Goal: Task Accomplishment & Management: Use online tool/utility

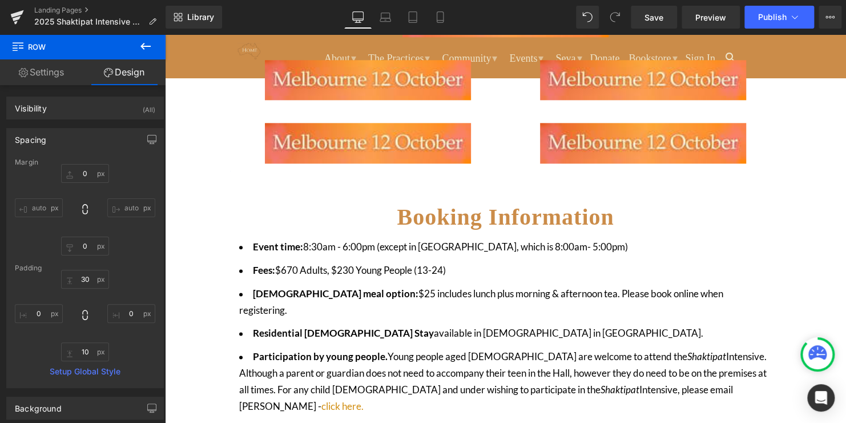
click at [443, 421] on li "Refund policy for this event - click here" at bounding box center [505, 429] width 533 height 17
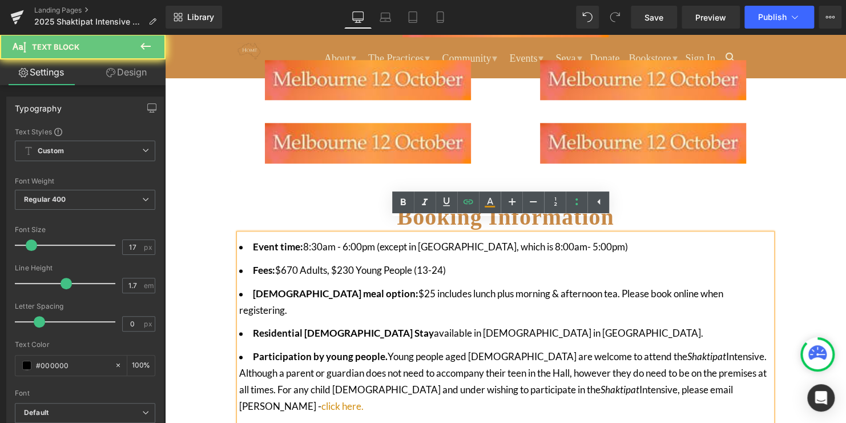
click at [443, 421] on li "Refund policy for this event - click here" at bounding box center [505, 429] width 533 height 17
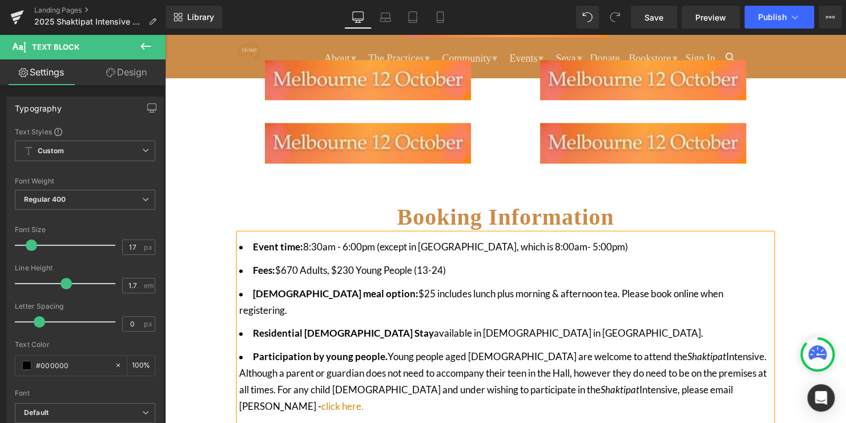
drag, startPoint x: 417, startPoint y: 404, endPoint x: 254, endPoint y: 404, distance: 162.8
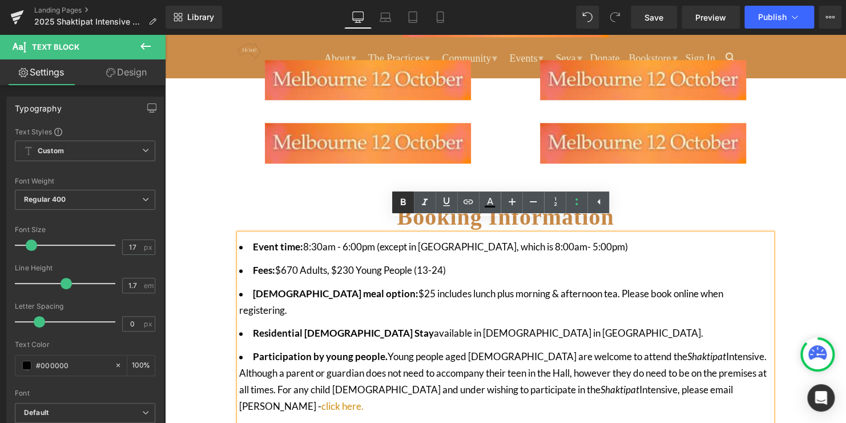
click at [406, 203] on icon at bounding box center [403, 202] width 14 height 14
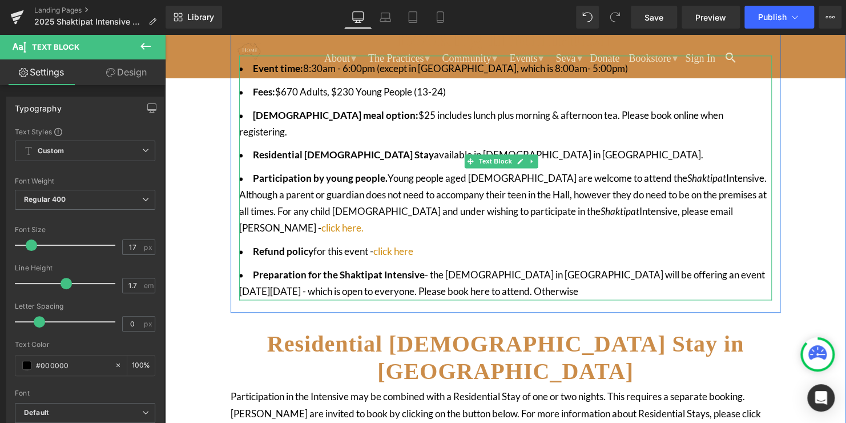
scroll to position [750, 0]
click at [429, 266] on li "Preparation for the Shaktipat Intensive - the [DEMOGRAPHIC_DATA] in [GEOGRAPHIC…" at bounding box center [505, 282] width 533 height 33
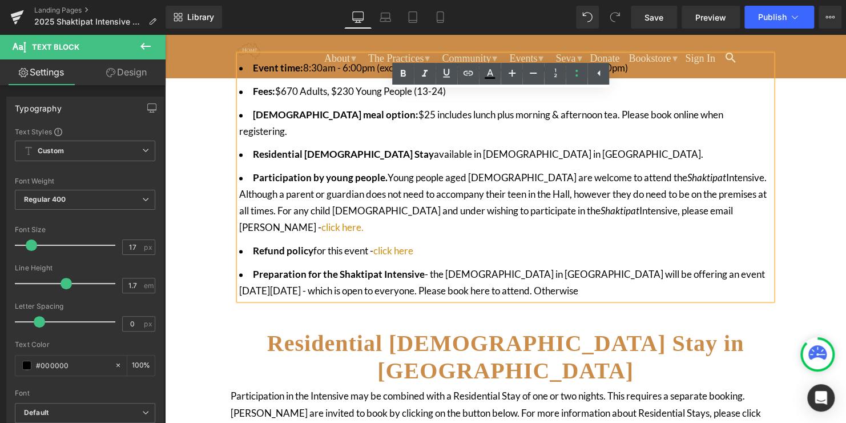
click at [594, 266] on li "Preparation for the Shaktipat Intensive - the [DEMOGRAPHIC_DATA] in [GEOGRAPHIC…" at bounding box center [505, 282] width 533 height 33
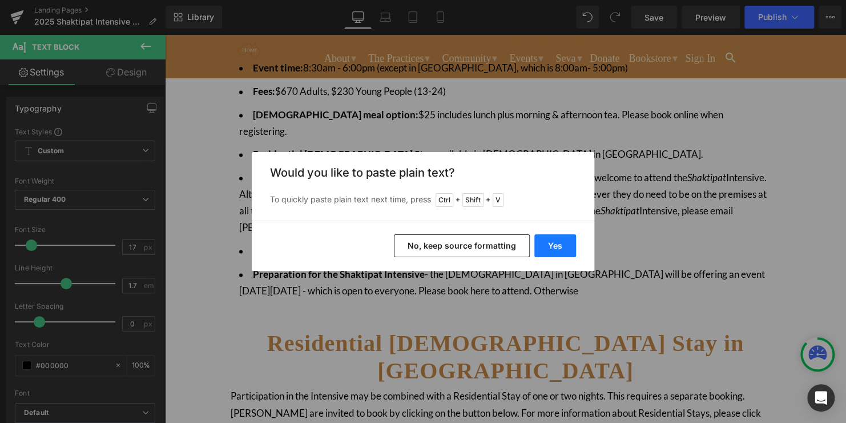
click at [550, 249] on button "Yes" at bounding box center [556, 245] width 42 height 23
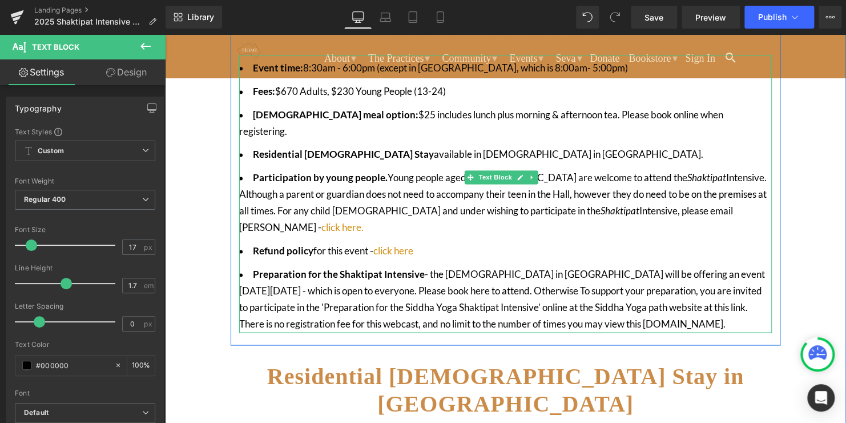
click at [572, 266] on li "Preparation for the Shaktipat Intensive - the [DEMOGRAPHIC_DATA] in [GEOGRAPHIC…" at bounding box center [505, 299] width 533 height 66
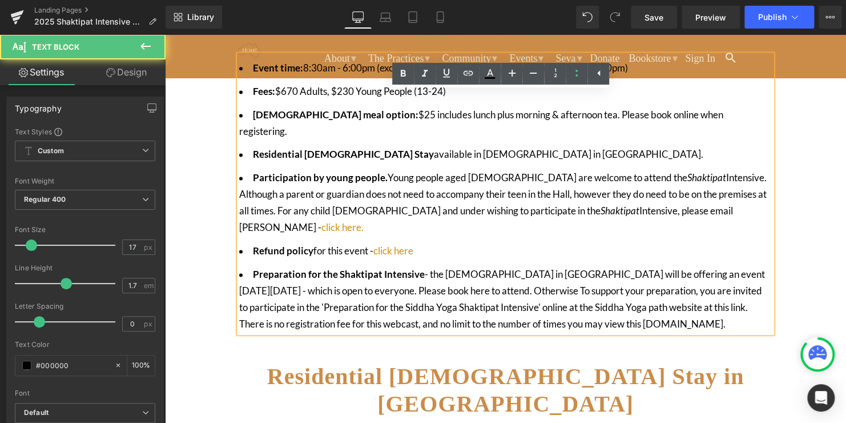
click at [688, 283] on li "Preparation for the Shaktipat Intensive - the [DEMOGRAPHIC_DATA] in [GEOGRAPHIC…" at bounding box center [505, 299] width 533 height 66
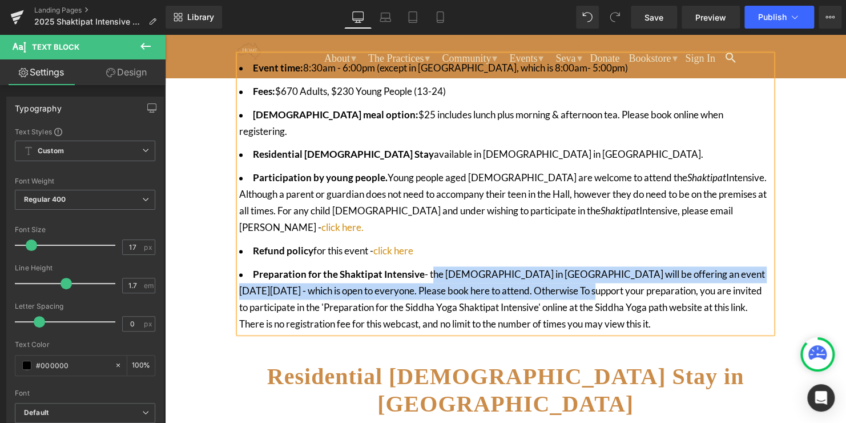
drag, startPoint x: 571, startPoint y: 247, endPoint x: 429, endPoint y: 228, distance: 142.8
click at [429, 266] on li "Preparation for the Shaktipat Intensive - the [DEMOGRAPHIC_DATA] in [GEOGRAPHIC…" at bounding box center [505, 299] width 533 height 66
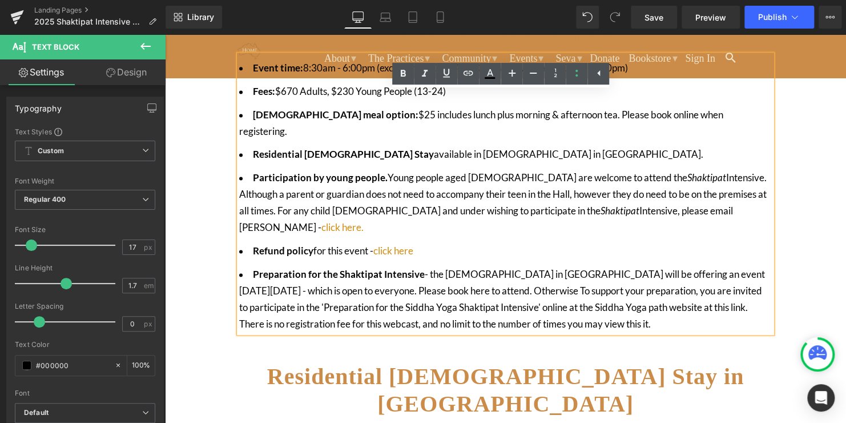
click at [548, 266] on li "Preparation for the Shaktipat Intensive - the [DEMOGRAPHIC_DATA] in [GEOGRAPHIC…" at bounding box center [505, 299] width 533 height 66
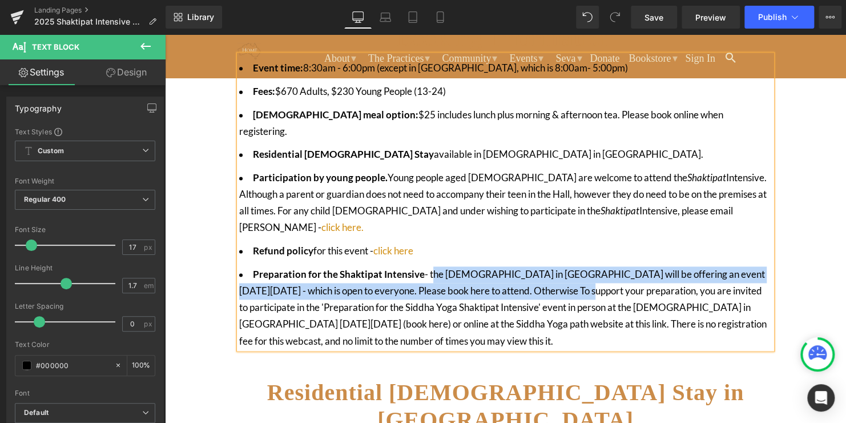
drag, startPoint x: 571, startPoint y: 246, endPoint x: 430, endPoint y: 230, distance: 141.5
click at [430, 266] on li "Preparation for the Shaktipat Intensive - the [DEMOGRAPHIC_DATA] in [GEOGRAPHIC…" at bounding box center [505, 307] width 533 height 83
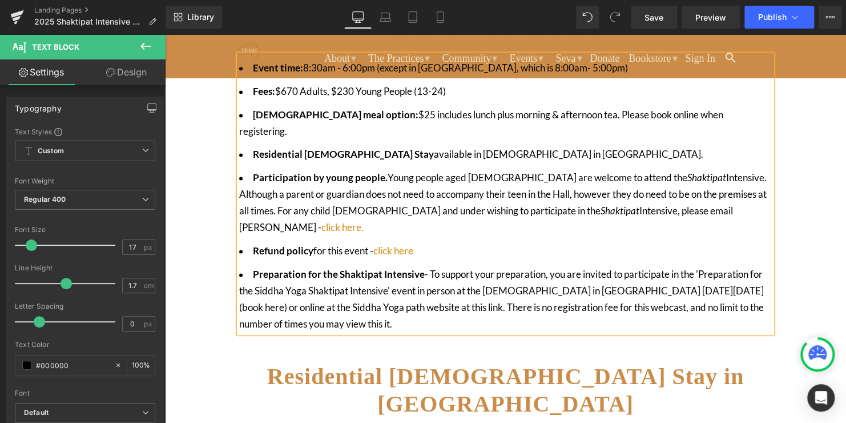
click at [432, 278] on li "Preparation for the Shaktipat Intensive - To support your preparation, you are …" at bounding box center [505, 299] width 533 height 66
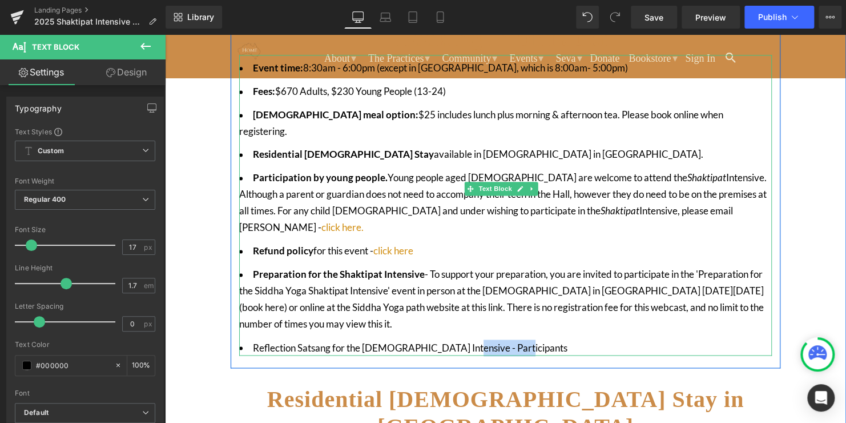
drag, startPoint x: 512, startPoint y: 302, endPoint x: 452, endPoint y: 304, distance: 60.0
click at [452, 339] on li "Reflection Satsang for the [DEMOGRAPHIC_DATA] Intensive - Participants" at bounding box center [505, 347] width 533 height 17
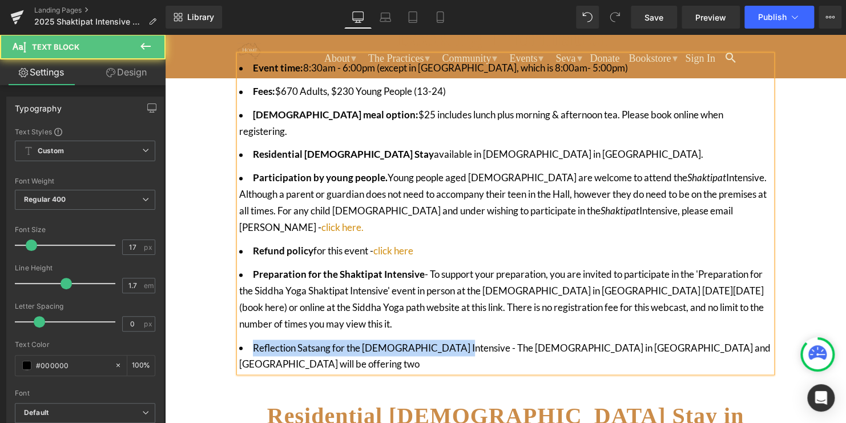
drag, startPoint x: 446, startPoint y: 303, endPoint x: 250, endPoint y: 308, distance: 196.5
click at [250, 339] on li "Reflection Satsang for the [DEMOGRAPHIC_DATA] Intensive - The [DEMOGRAPHIC_DATA…" at bounding box center [505, 355] width 533 height 33
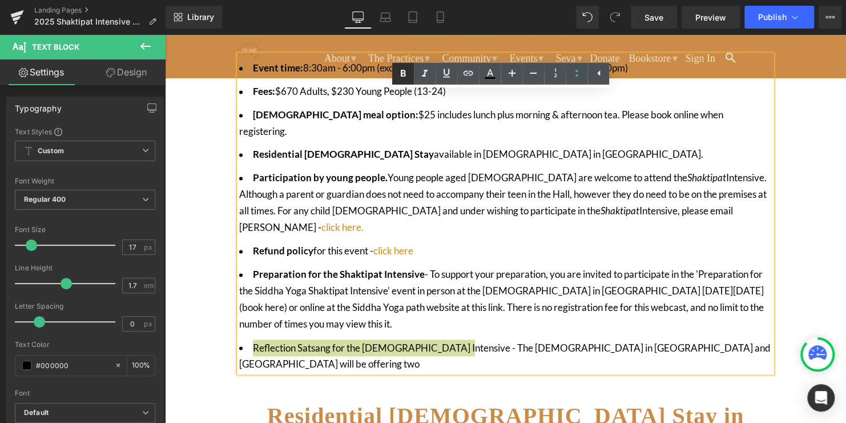
click at [405, 71] on icon at bounding box center [403, 73] width 5 height 7
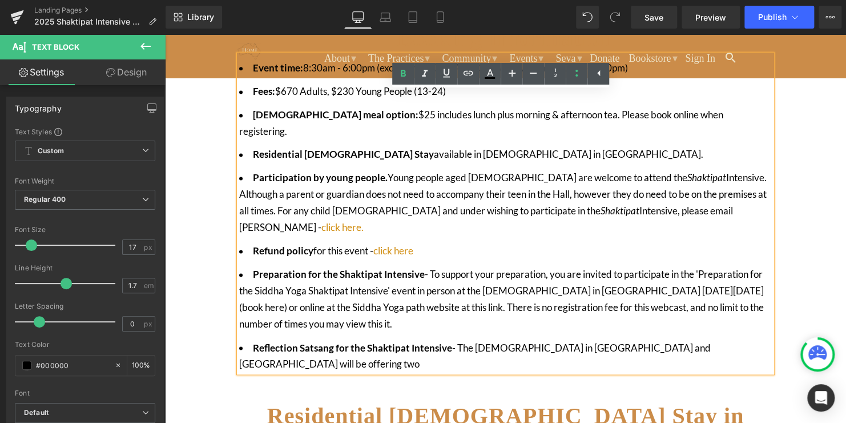
click at [498, 266] on li "Preparation for the Shaktipat Intensive - To support your preparation, you are …" at bounding box center [505, 299] width 533 height 66
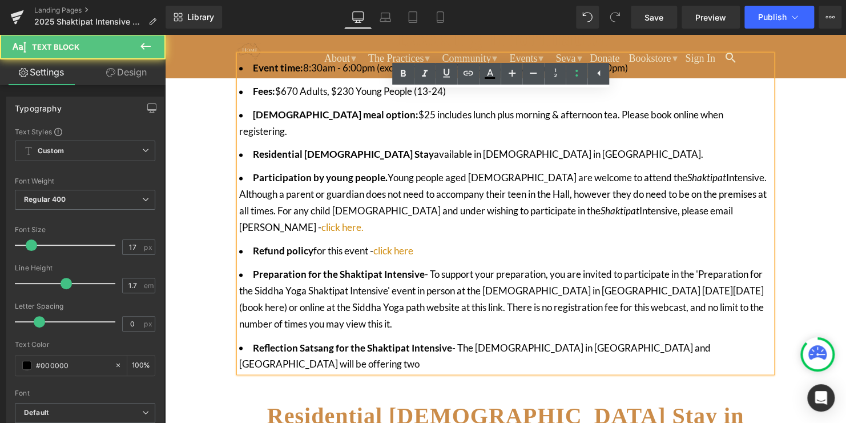
click at [562, 339] on li "Reflection Satsang for the [DEMOGRAPHIC_DATA] Intensive - The [DEMOGRAPHIC_DATA…" at bounding box center [505, 355] width 533 height 33
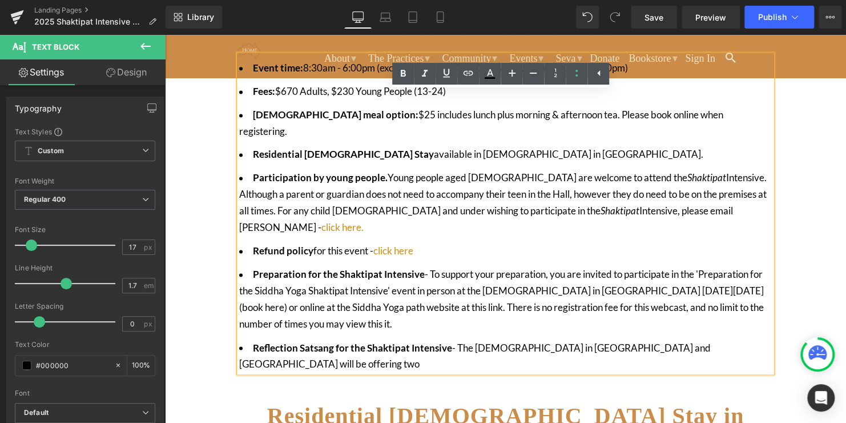
click at [756, 339] on li "Reflection Satsang for the [DEMOGRAPHIC_DATA] Intensive - The [DEMOGRAPHIC_DATA…" at bounding box center [505, 355] width 533 height 33
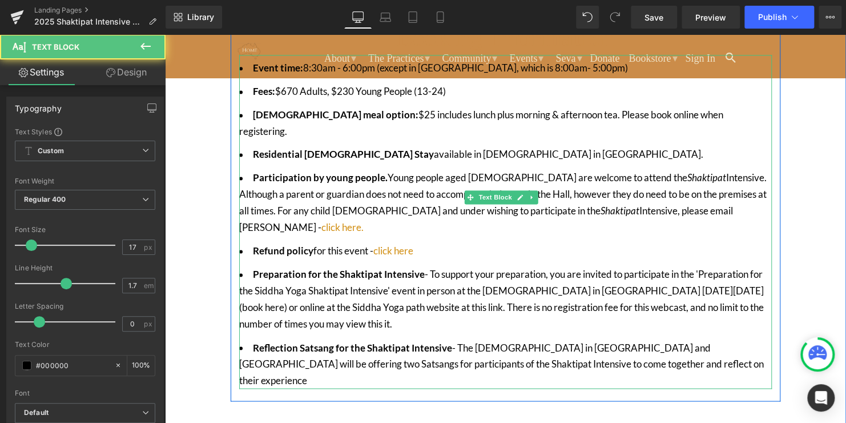
click at [453, 339] on li "Reflection Satsang for the [DEMOGRAPHIC_DATA] Intensive - The [DEMOGRAPHIC_DATA…" at bounding box center [505, 364] width 533 height 50
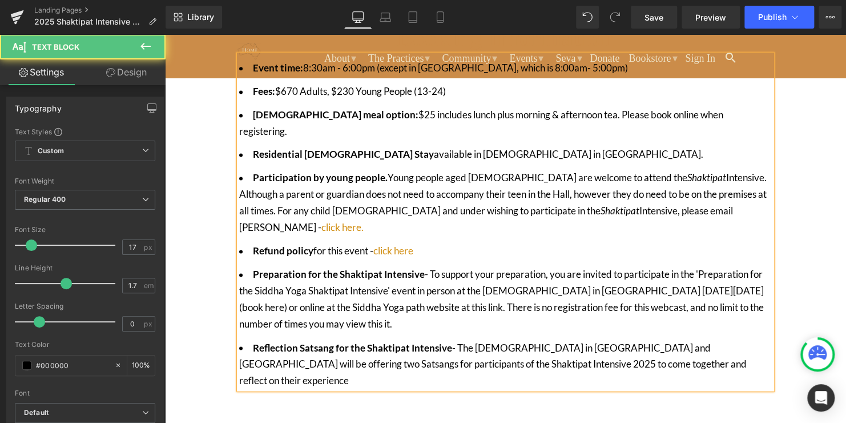
click at [694, 339] on li "Reflection Satsang for the [DEMOGRAPHIC_DATA] Intensive - The [DEMOGRAPHIC_DATA…" at bounding box center [505, 364] width 533 height 50
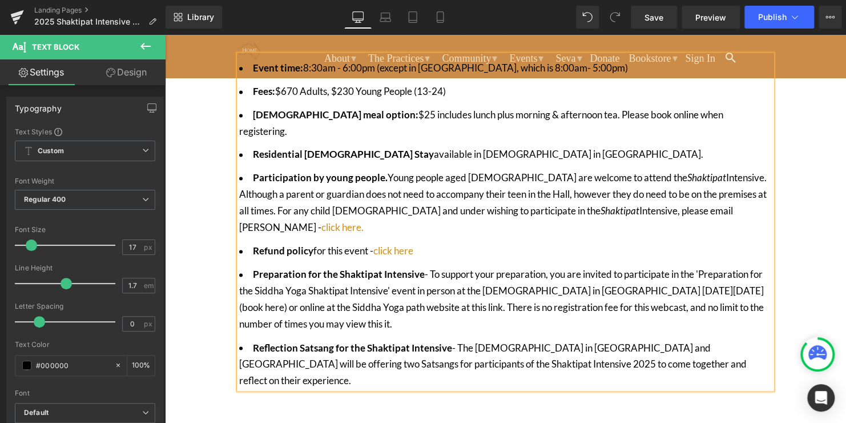
click at [702, 339] on li "Reflection Satsang for the [DEMOGRAPHIC_DATA] Intensive - The [DEMOGRAPHIC_DATA…" at bounding box center [505, 364] width 533 height 50
click at [717, 339] on li "Reflection Satsang for the [DEMOGRAPHIC_DATA] Intensive - The [DEMOGRAPHIC_DATA…" at bounding box center [505, 364] width 533 height 50
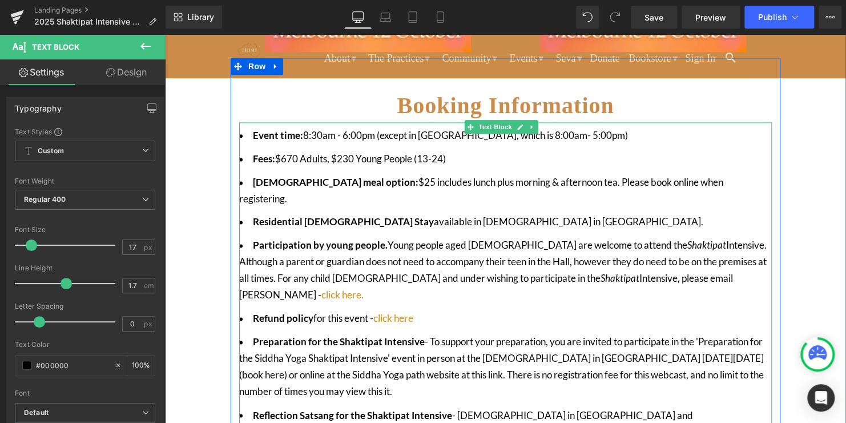
scroll to position [693, 0]
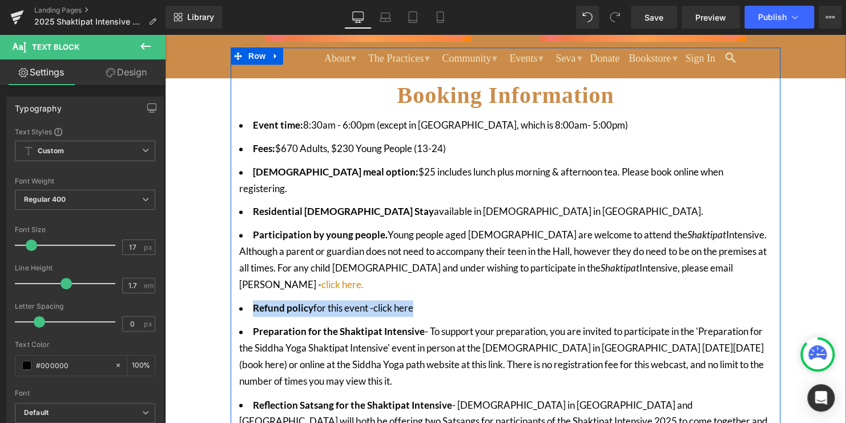
drag, startPoint x: 443, startPoint y: 262, endPoint x: 237, endPoint y: 263, distance: 206.2
click at [237, 263] on div "Booking Information Heading Event time: 8:30am - 6:00pm (except in [GEOGRAPHIC_…" at bounding box center [506, 259] width 550 height 388
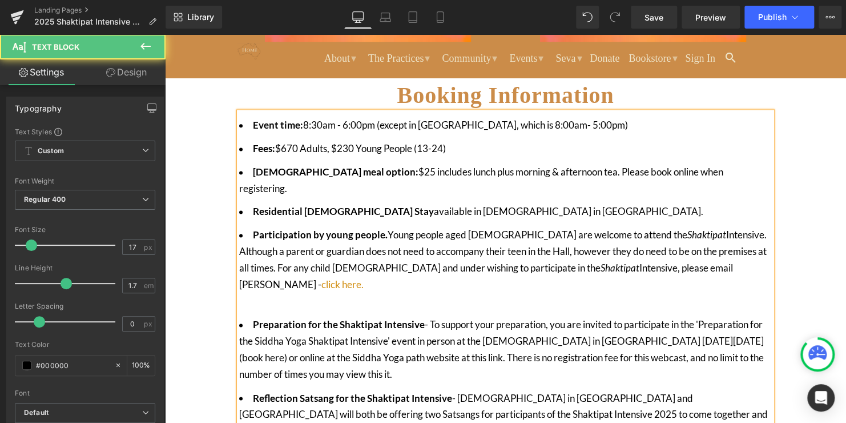
click at [492, 256] on ul "Event time: 8:30am - 6:00pm (except in [GEOGRAPHIC_DATA], which is 8:00am- 5:00…" at bounding box center [505, 278] width 533 height 322
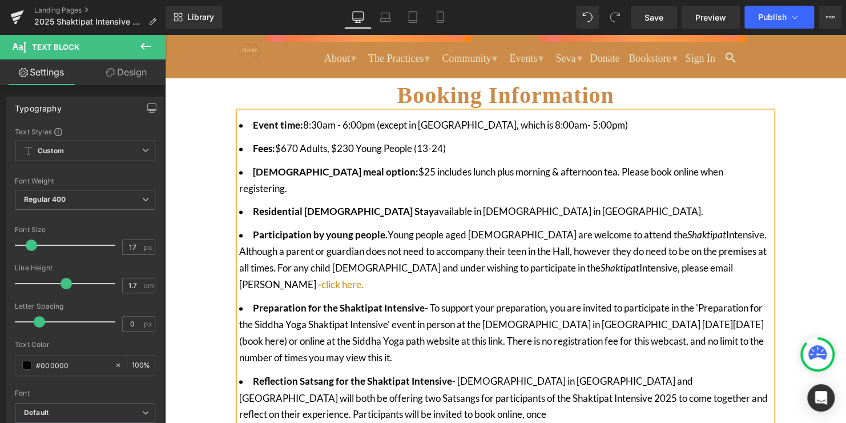
click at [439, 373] on li "Reflection Satsang for the [DEMOGRAPHIC_DATA] Intensive - The [DEMOGRAPHIC_DATA…" at bounding box center [505, 398] width 533 height 50
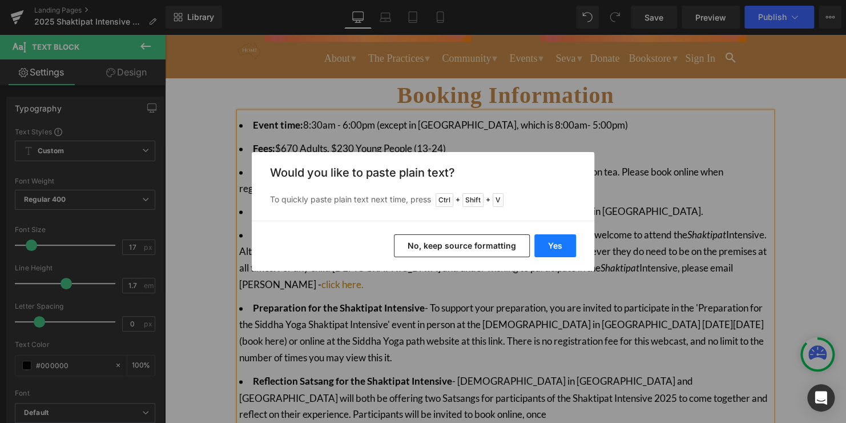
click at [558, 254] on button "Yes" at bounding box center [556, 245] width 42 height 23
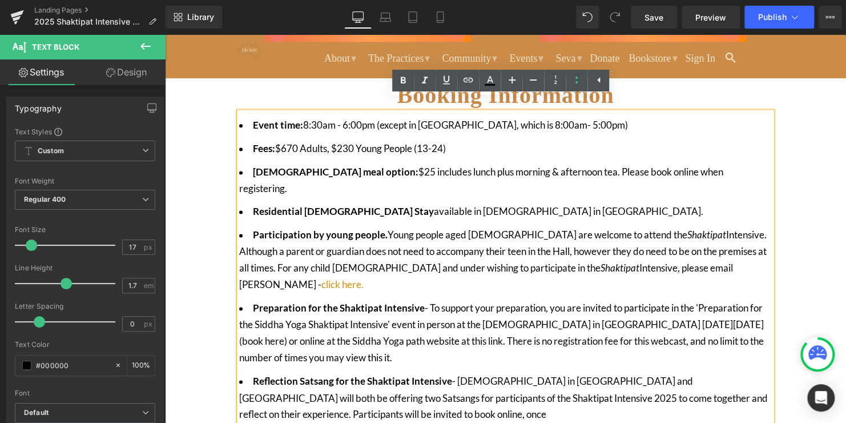
drag, startPoint x: 424, startPoint y: 309, endPoint x: 242, endPoint y: 258, distance: 189.1
click at [242, 300] on li "Preparation for the Shaktipat Intensive - To support your preparation, you are …" at bounding box center [505, 333] width 533 height 66
copy li "Preparation for the Shaktipat Intensive - To support your preparation, you are …"
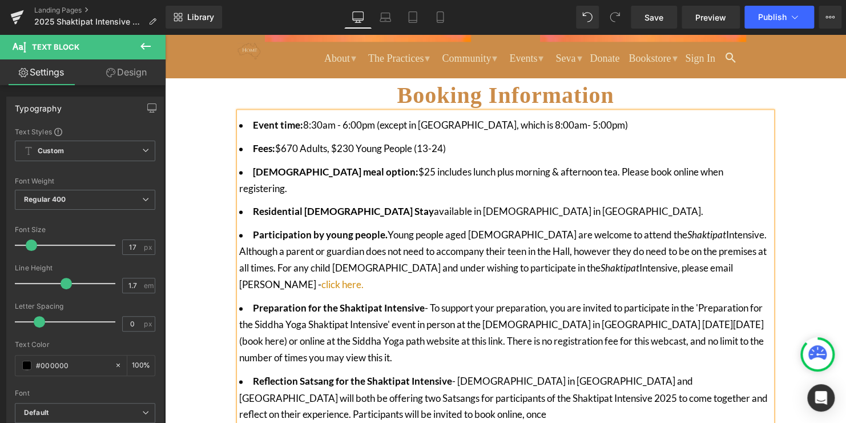
drag, startPoint x: 445, startPoint y: 410, endPoint x: 444, endPoint y: 403, distance: 6.9
click at [445, 410] on div "Booking Information Heading Event time: 8:30am - 6:00pm (except in [GEOGRAPHIC_…" at bounding box center [506, 252] width 550 height 411
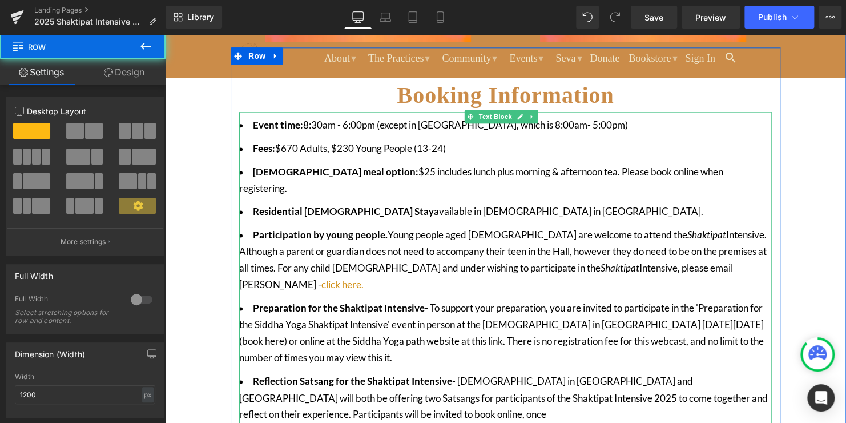
click at [456, 300] on li "Preparation for the Shaktipat Intensive - To support your preparation, you are …" at bounding box center [505, 333] width 533 height 66
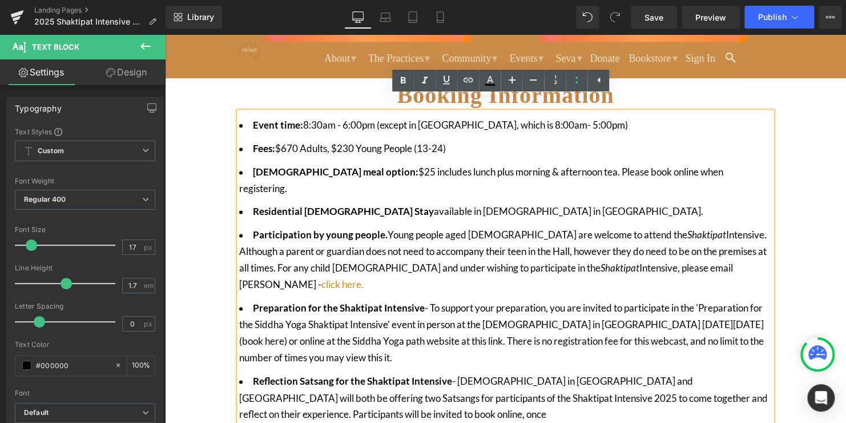
drag, startPoint x: 424, startPoint y: 313, endPoint x: 428, endPoint y: 266, distance: 47.0
click at [428, 300] on li "Preparation for the Shaktipat Intensive - To support your preparation, you are …" at bounding box center [505, 333] width 533 height 66
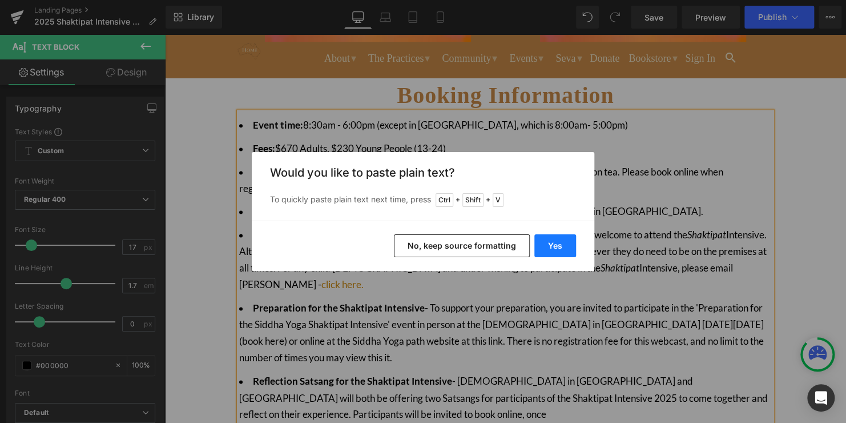
click at [562, 240] on button "Yes" at bounding box center [556, 245] width 42 height 23
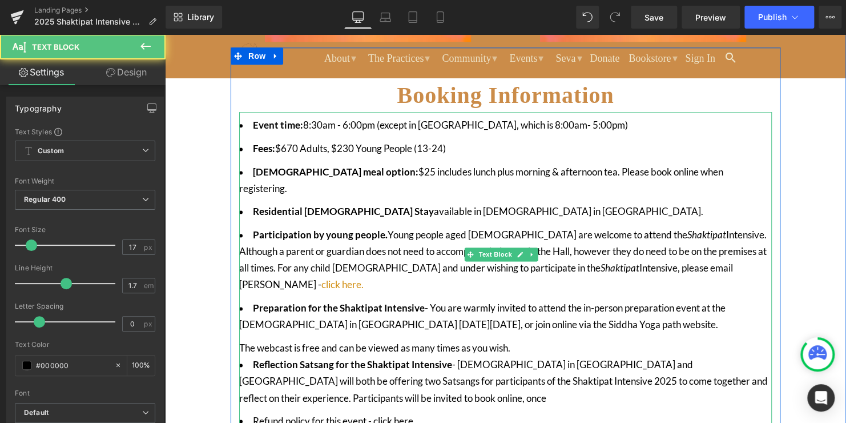
click at [681, 300] on li "Preparation for the Shaktipat Intensive - You are warmly invited to attend the …" at bounding box center [505, 316] width 533 height 33
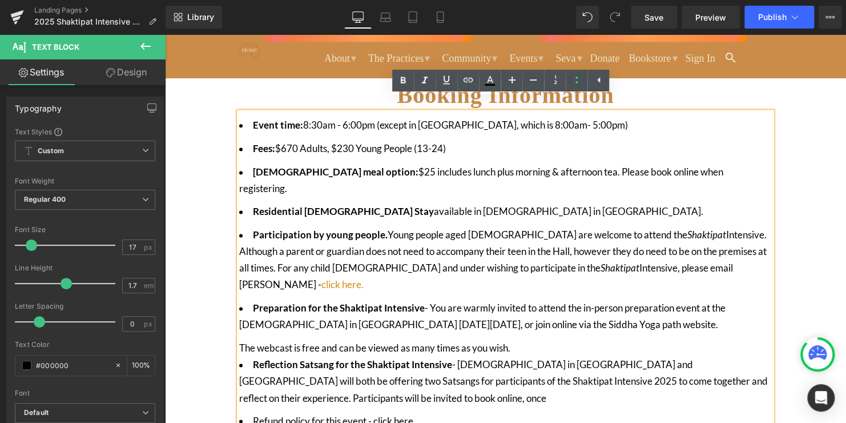
click at [460, 300] on li "Preparation for the Shaktipat Intensive - You are warmly invited to attend the …" at bounding box center [505, 316] width 533 height 33
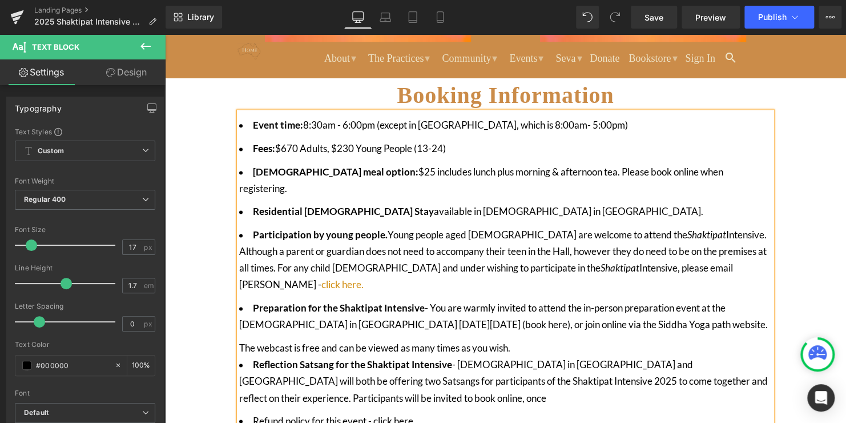
click at [718, 300] on li "Preparation for the [DEMOGRAPHIC_DATA] Intensive - You are warmly invited to at…" at bounding box center [505, 316] width 533 height 33
click at [497, 300] on li "Preparation for the [DEMOGRAPHIC_DATA] Intensive - You are warmly invited to at…" at bounding box center [505, 325] width 533 height 50
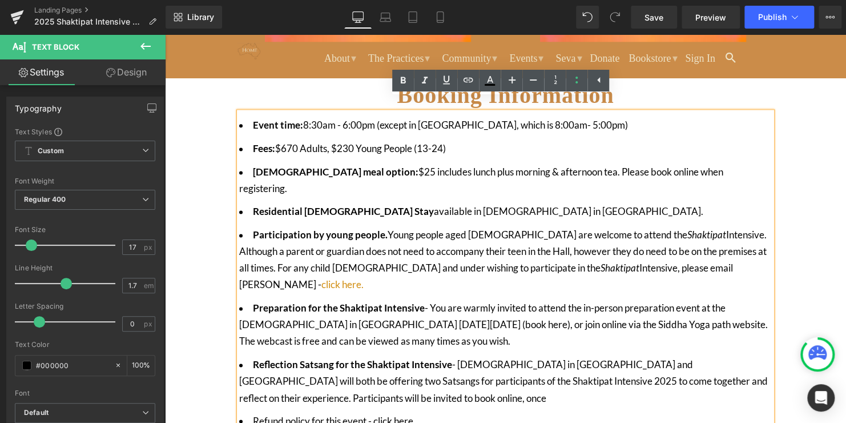
click at [541, 300] on li "Preparation for the [DEMOGRAPHIC_DATA] Intensive - You are warmly invited to at…" at bounding box center [505, 325] width 533 height 50
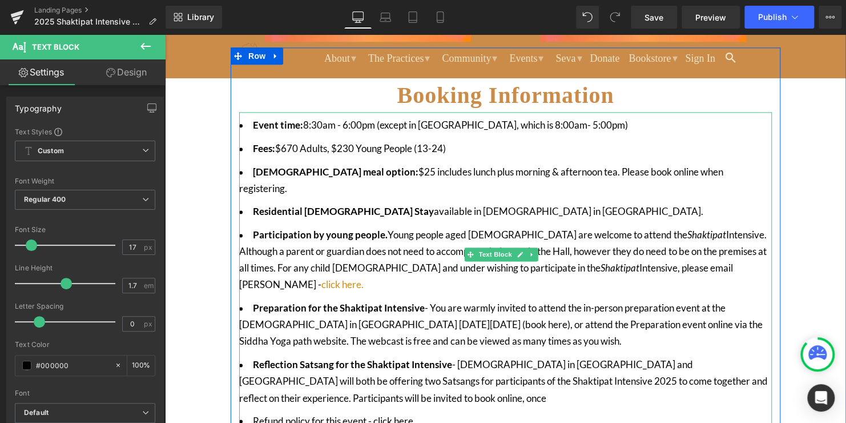
click at [577, 300] on li "Preparation for the Shaktipat Intensive - You are warmly invited to attend the …" at bounding box center [505, 325] width 533 height 50
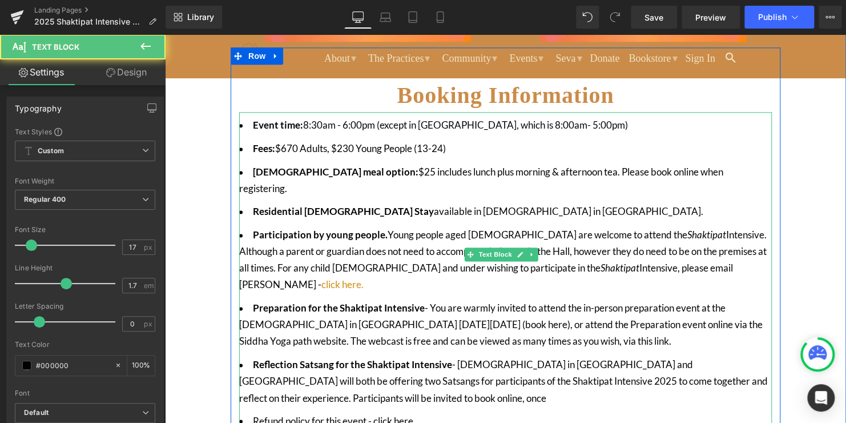
drag, startPoint x: 630, startPoint y: 293, endPoint x: 575, endPoint y: 294, distance: 54.8
click at [575, 300] on li "Preparation for the Shaktipat Intensive - You are warmly invited to attend the …" at bounding box center [505, 325] width 533 height 50
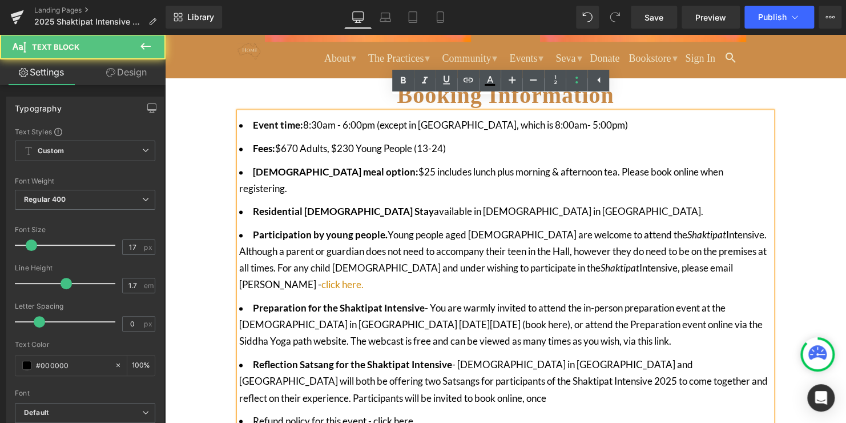
click at [623, 300] on li "Preparation for the Shaktipat Intensive - You are warmly invited to attend the …" at bounding box center [505, 325] width 533 height 50
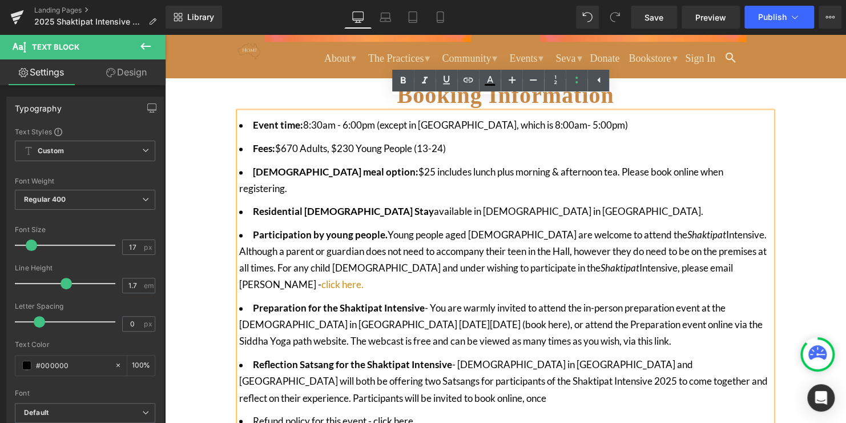
drag, startPoint x: 619, startPoint y: 296, endPoint x: 573, endPoint y: 299, distance: 46.3
click at [573, 300] on li "Preparation for the Shaktipat Intensive - You are warmly invited to attend the …" at bounding box center [505, 325] width 533 height 50
click at [462, 79] on icon at bounding box center [468, 80] width 14 height 14
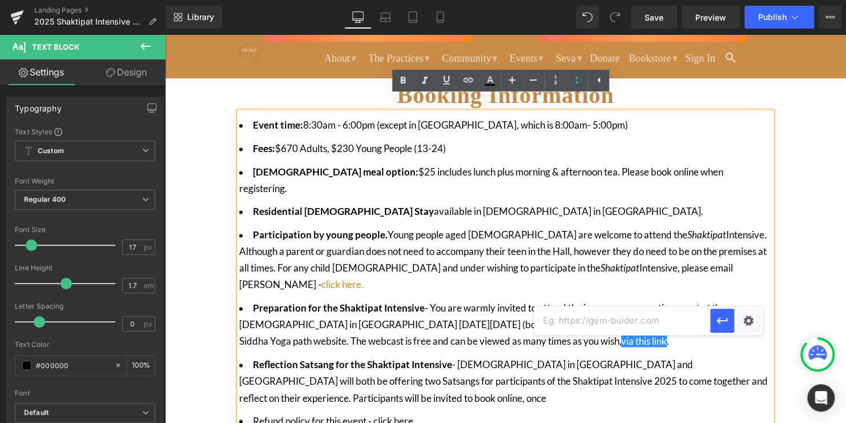
click at [628, 318] on input "text" at bounding box center [623, 320] width 176 height 29
paste input "[URL][DOMAIN_NAME]"
type input "[URL][DOMAIN_NAME]"
click at [724, 322] on icon "button" at bounding box center [723, 321] width 14 height 14
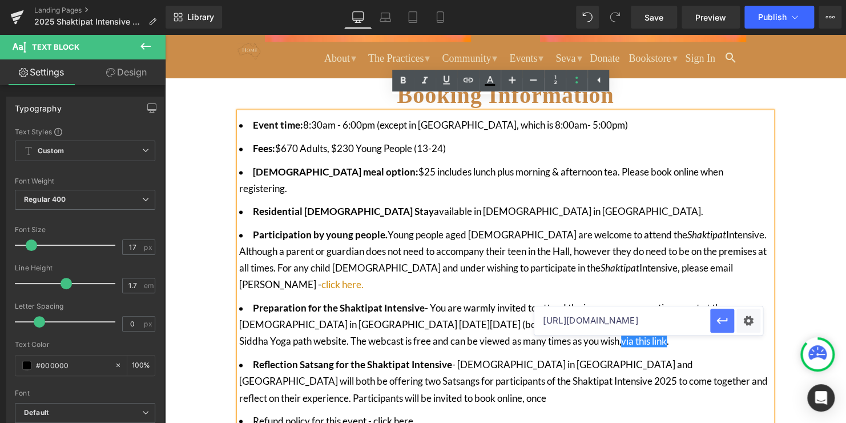
scroll to position [0, 0]
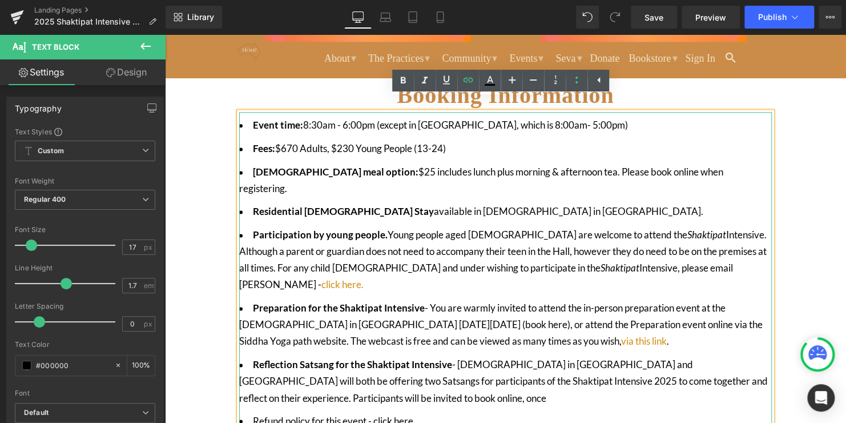
click at [515, 300] on li "Preparation for the Shaktipat Intensive - You are warmly invited to attend the …" at bounding box center [505, 325] width 533 height 50
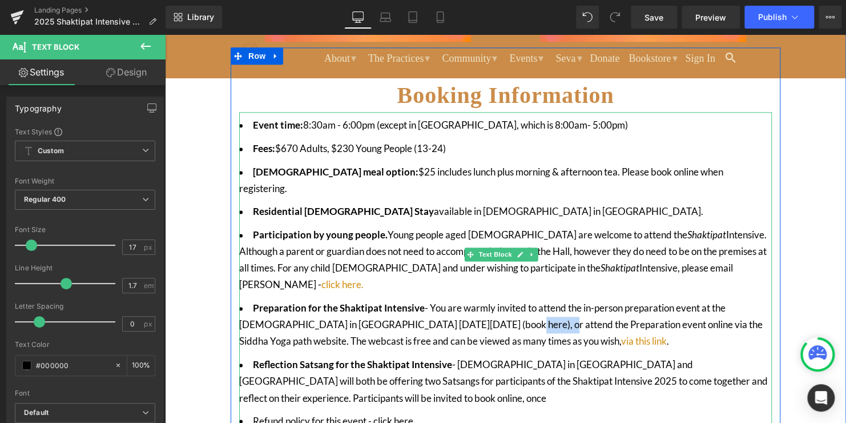
drag, startPoint x: 509, startPoint y: 277, endPoint x: 465, endPoint y: 275, distance: 43.4
click at [465, 300] on li "Preparation for the Shaktipat Intensive - You are warmly invited to attend the …" at bounding box center [505, 325] width 533 height 50
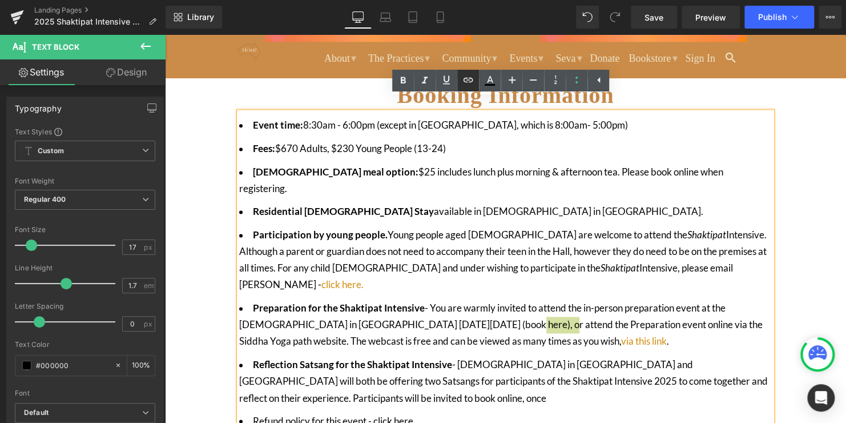
click at [468, 77] on icon at bounding box center [468, 80] width 14 height 14
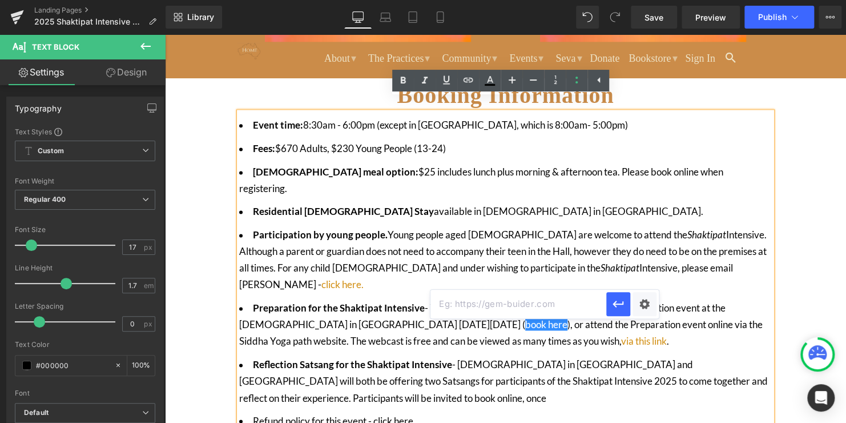
click at [497, 303] on input "text" at bounding box center [519, 304] width 176 height 29
paste input "[URL][DOMAIN_NAME][DATE]"
type input "[URL][DOMAIN_NAME][DATE]"
click at [610, 302] on button "button" at bounding box center [618, 304] width 24 height 24
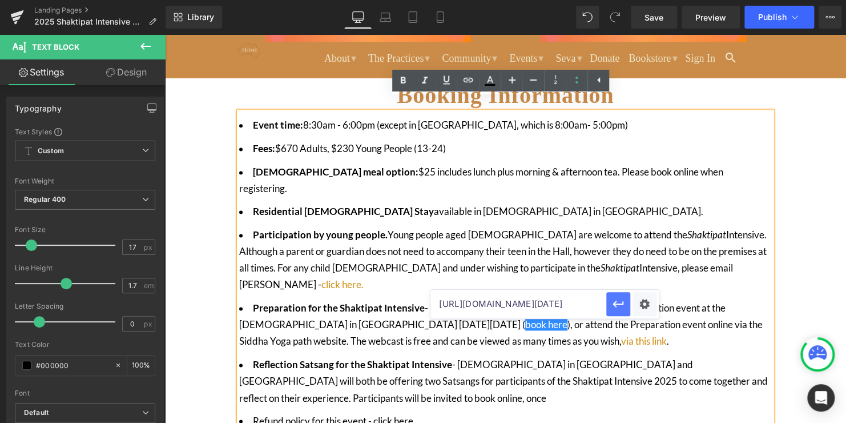
scroll to position [0, 0]
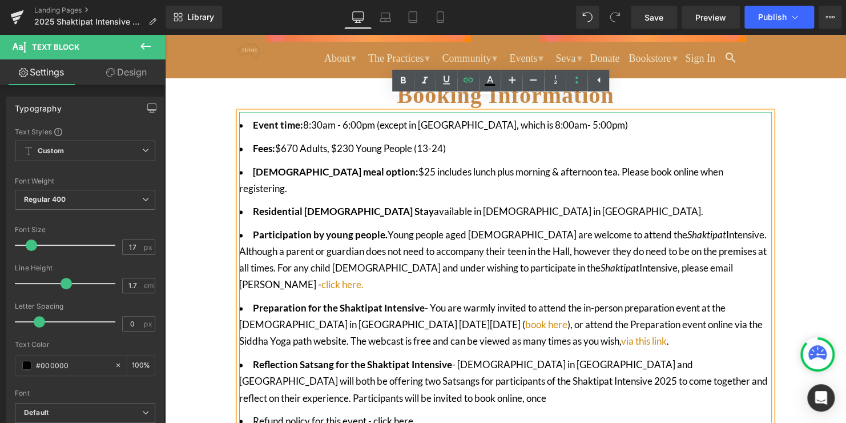
click at [491, 227] on li "Participation by young people. Young people aged [DEMOGRAPHIC_DATA] are welcome…" at bounding box center [505, 260] width 533 height 66
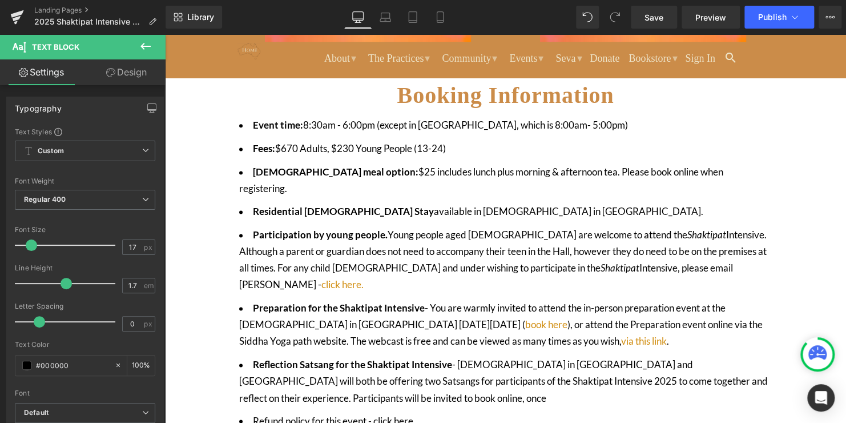
click at [433, 372] on div "Rendering Content" at bounding box center [423, 377] width 70 height 13
click at [410, 377] on div "Rendering Content" at bounding box center [423, 377] width 70 height 13
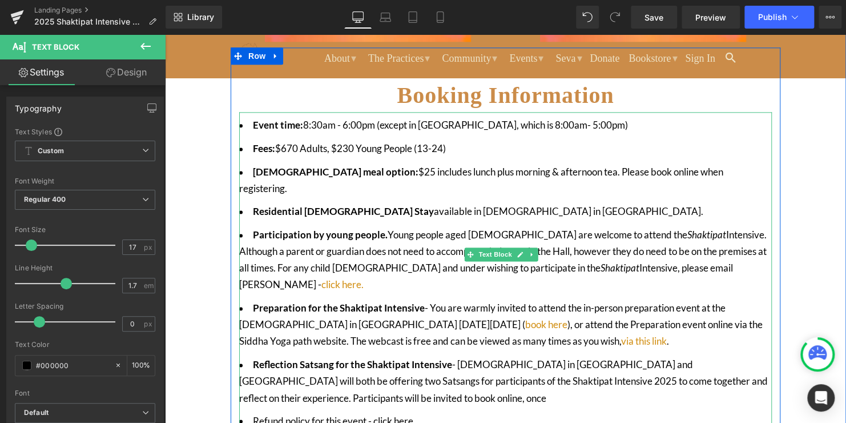
drag, startPoint x: 588, startPoint y: 409, endPoint x: 375, endPoint y: 373, distance: 216.0
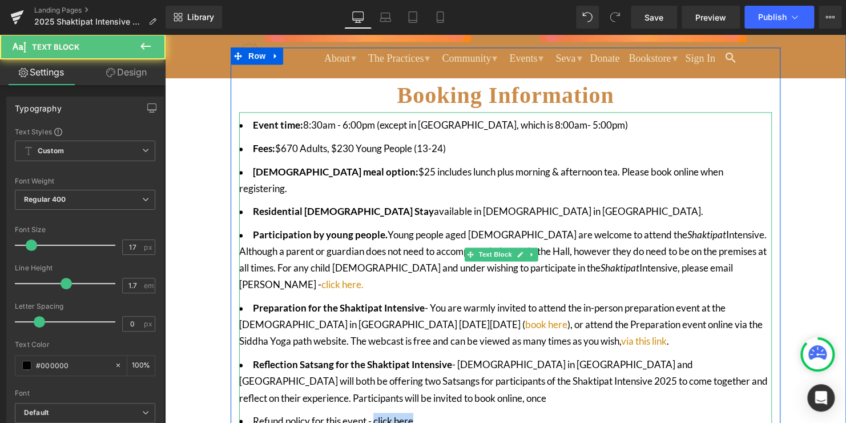
drag, startPoint x: 375, startPoint y: 371, endPoint x: 415, endPoint y: 374, distance: 39.6
click at [415, 412] on li "Refund policy for this event - click here" at bounding box center [505, 420] width 533 height 17
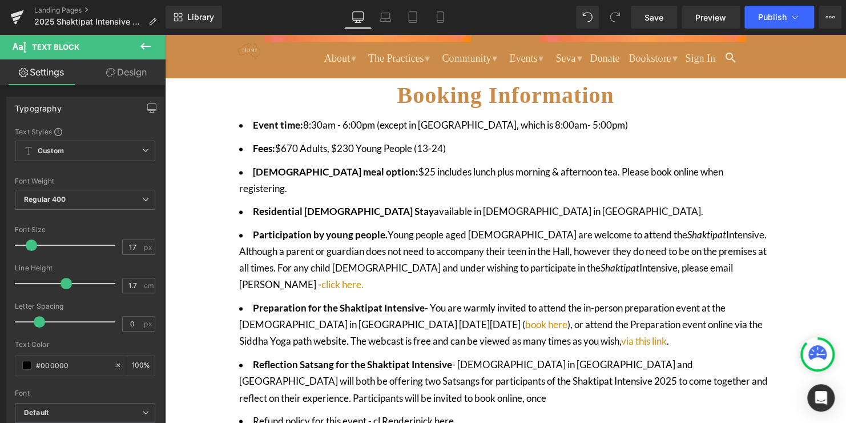
click at [429, 377] on div "Rendering Content" at bounding box center [423, 377] width 70 height 13
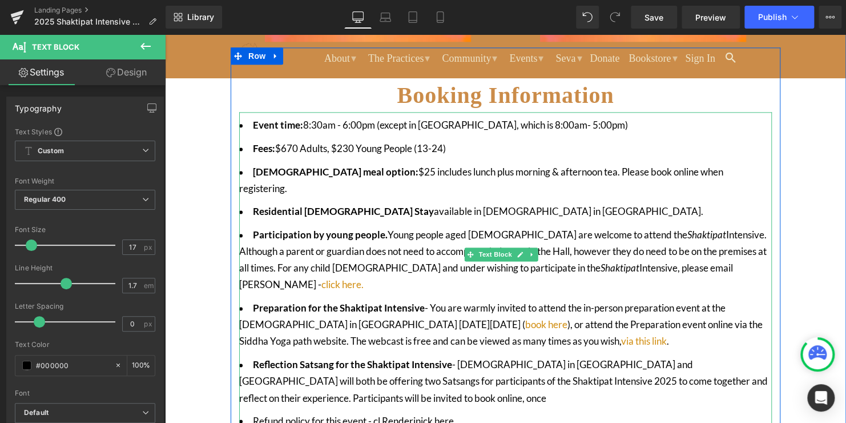
click at [369, 412] on li "Refund policy for this event - cl Renderin ick here" at bounding box center [505, 420] width 533 height 17
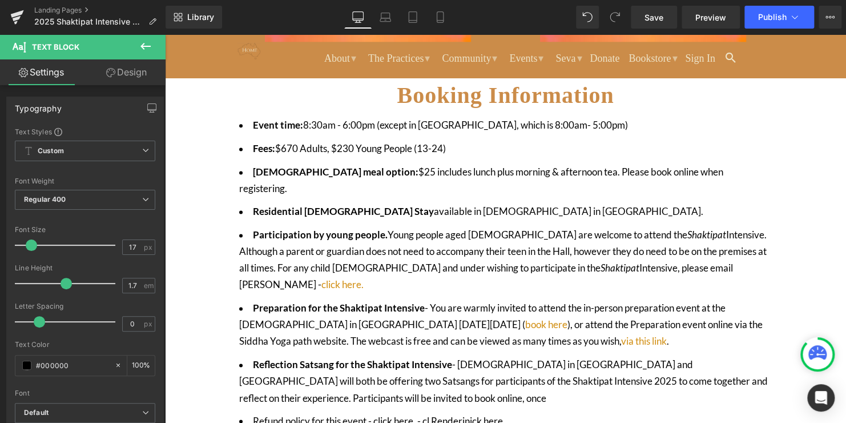
drag, startPoint x: 413, startPoint y: 377, endPoint x: 395, endPoint y: 377, distance: 18.3
click at [395, 377] on div "Rendering Content" at bounding box center [423, 377] width 70 height 13
drag, startPoint x: 560, startPoint y: 412, endPoint x: 379, endPoint y: 374, distance: 185.5
click at [379, 412] on li "Refund policy for this event - click here. - cl Renderin ick here" at bounding box center [505, 420] width 533 height 17
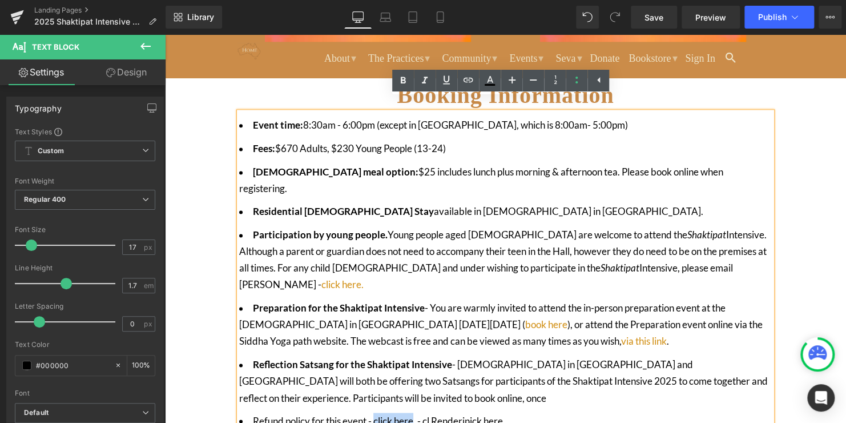
drag, startPoint x: 377, startPoint y: 375, endPoint x: 581, endPoint y: 412, distance: 207.9
click at [416, 412] on li "Refund policy for this event - click here. - cl Renderin ick here" at bounding box center [505, 420] width 533 height 17
click at [464, 82] on icon at bounding box center [468, 80] width 14 height 14
click at [409, 402] on input "text" at bounding box center [427, 399] width 176 height 29
paste input "[URL][DOMAIN_NAME]"
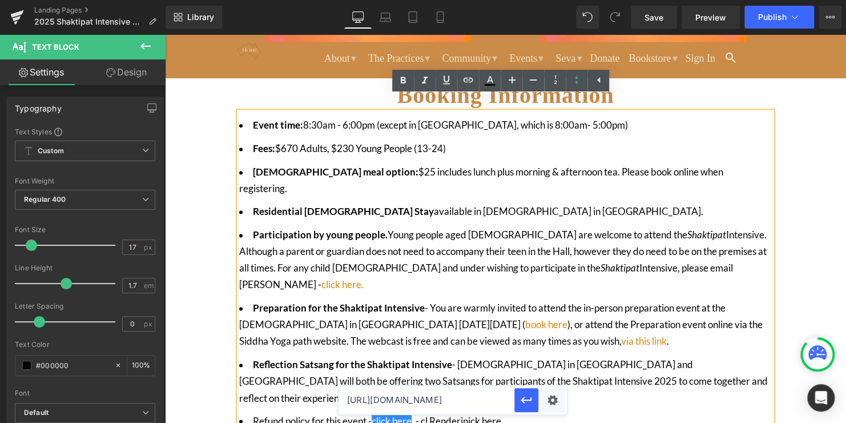
scroll to position [0, 38]
type input "[URL][DOMAIN_NAME]"
click at [526, 396] on icon "button" at bounding box center [527, 400] width 14 height 14
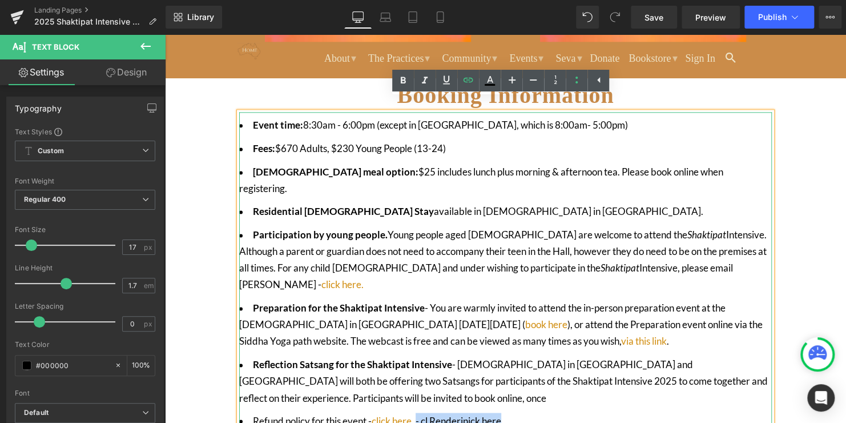
drag, startPoint x: 527, startPoint y: 377, endPoint x: 586, endPoint y: 409, distance: 67.5
click at [421, 412] on li "Refund policy for this event - click here . - cl Renderin ick here" at bounding box center [505, 420] width 533 height 17
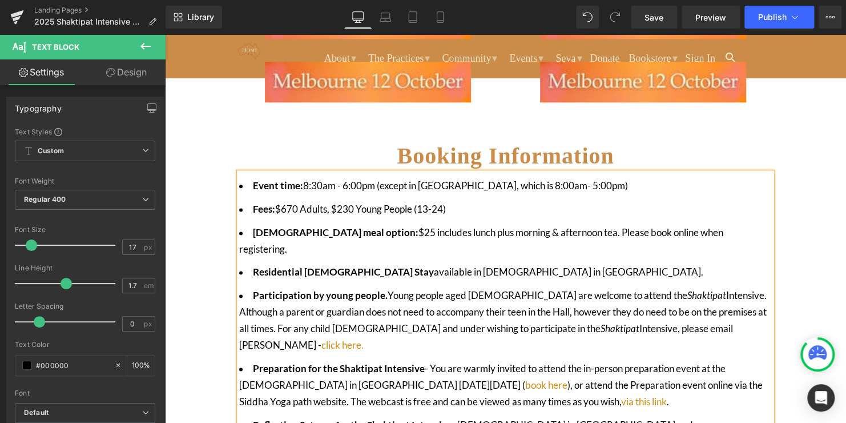
scroll to position [636, 0]
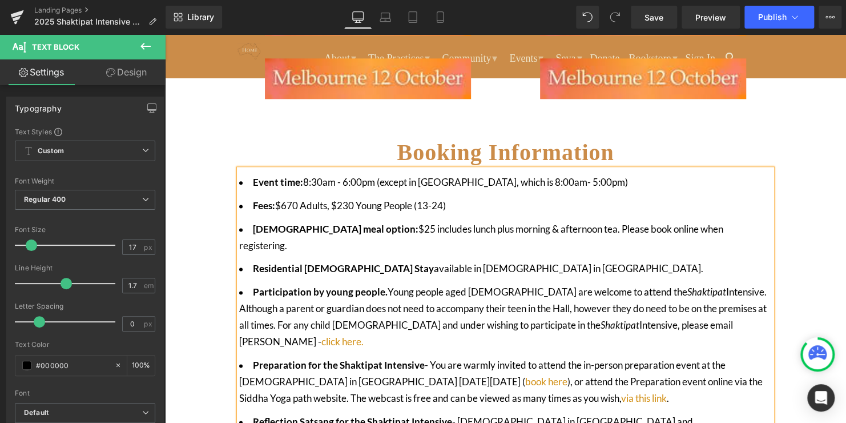
click at [308, 357] on li "Preparation for the Shaktipat Intensive - You are warmly invited to attend the …" at bounding box center [505, 382] width 533 height 50
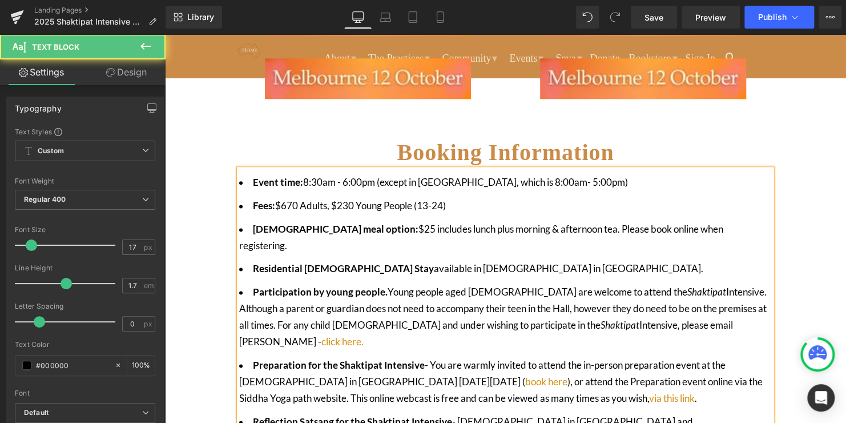
click at [535, 260] on li "Residential [DEMOGRAPHIC_DATA] Stay available in [GEOGRAPHIC_DATA][DEMOGRAPHIC_…" at bounding box center [505, 268] width 533 height 17
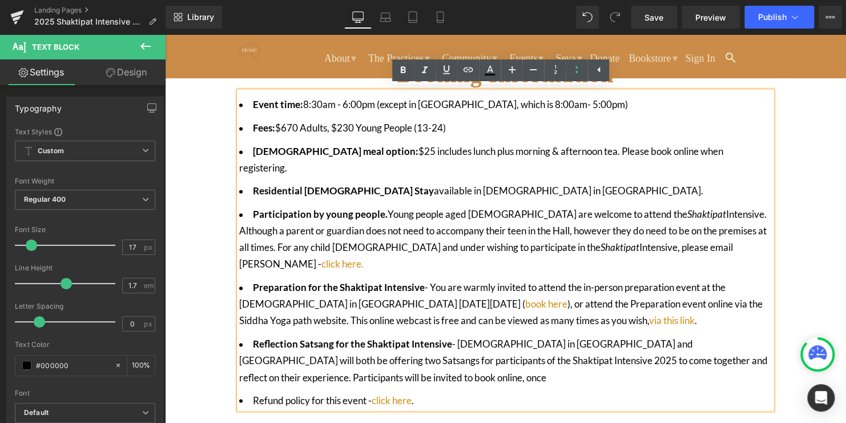
scroll to position [750, 0]
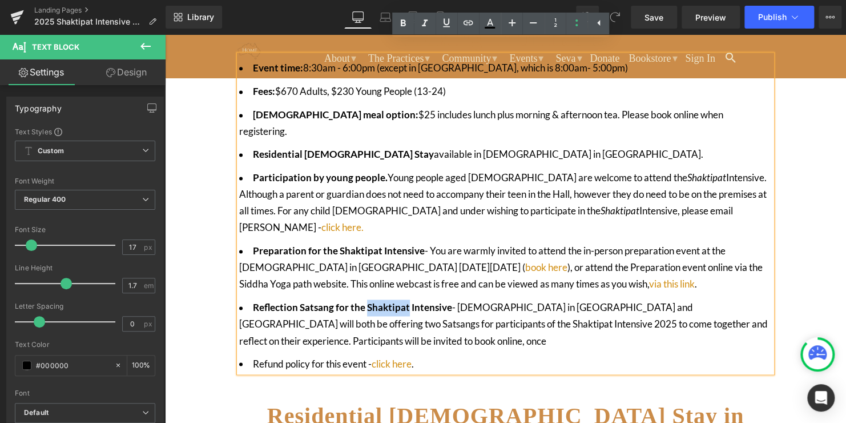
drag, startPoint x: 408, startPoint y: 263, endPoint x: 366, endPoint y: 263, distance: 42.3
click at [366, 301] on strong "Reflection Satsang for the Shaktipat Intensive" at bounding box center [352, 307] width 199 height 12
click at [428, 18] on icon at bounding box center [425, 24] width 14 height 14
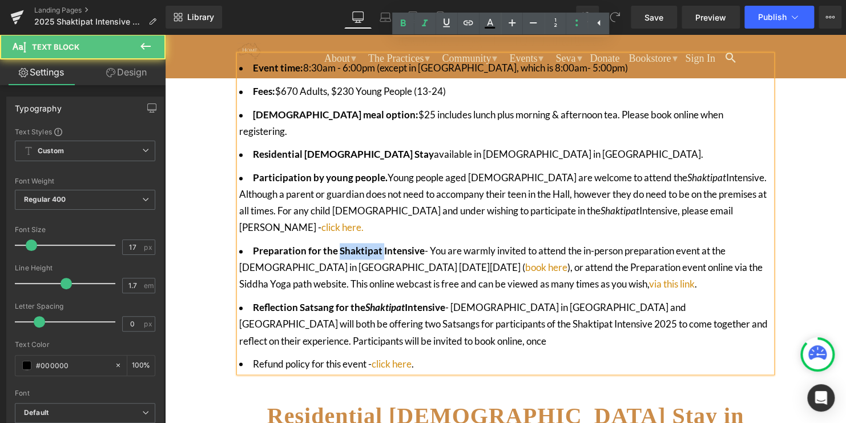
drag, startPoint x: 381, startPoint y: 203, endPoint x: 337, endPoint y: 205, distance: 44.0
click at [337, 244] on strong "Preparation for the Shaktipat Intensive" at bounding box center [339, 250] width 172 height 12
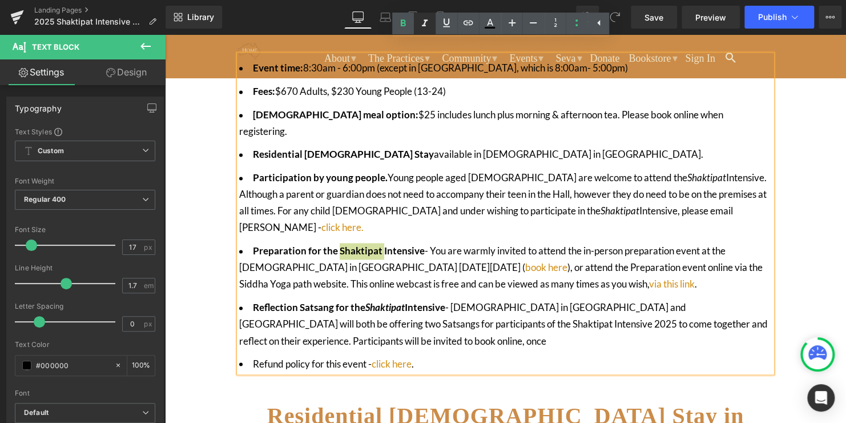
click at [425, 18] on icon at bounding box center [425, 24] width 14 height 14
drag, startPoint x: 430, startPoint y: 281, endPoint x: 389, endPoint y: 279, distance: 41.2
click at [389, 299] on li "Reflection Satsang for the [DEMOGRAPHIC_DATA] Intensive - The [DEMOGRAPHIC_DATA…" at bounding box center [505, 324] width 533 height 50
click at [421, 26] on icon at bounding box center [425, 24] width 14 height 14
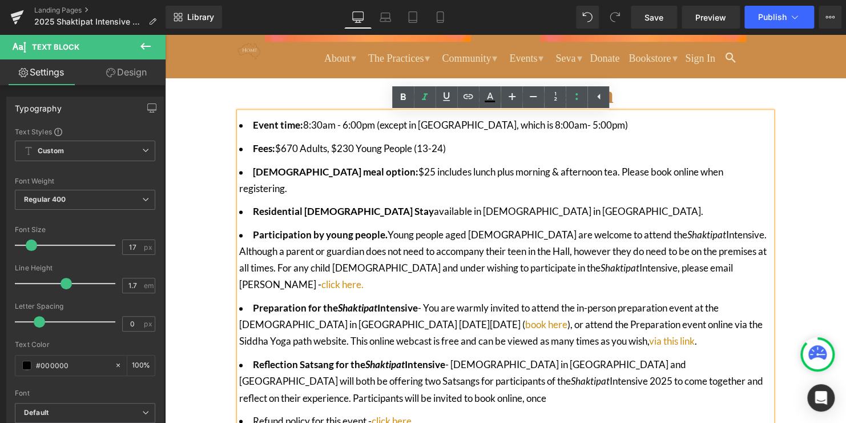
scroll to position [636, 0]
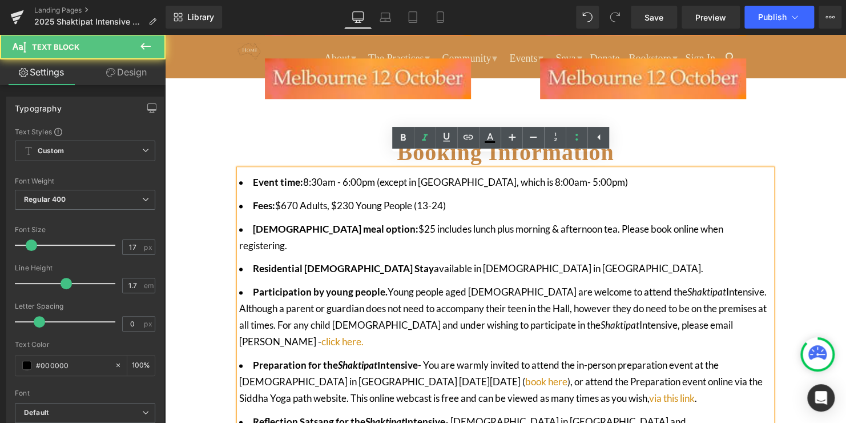
click at [472, 198] on li "Fees: $670 Adults, $230 Young People (13-24)" at bounding box center [505, 206] width 533 height 17
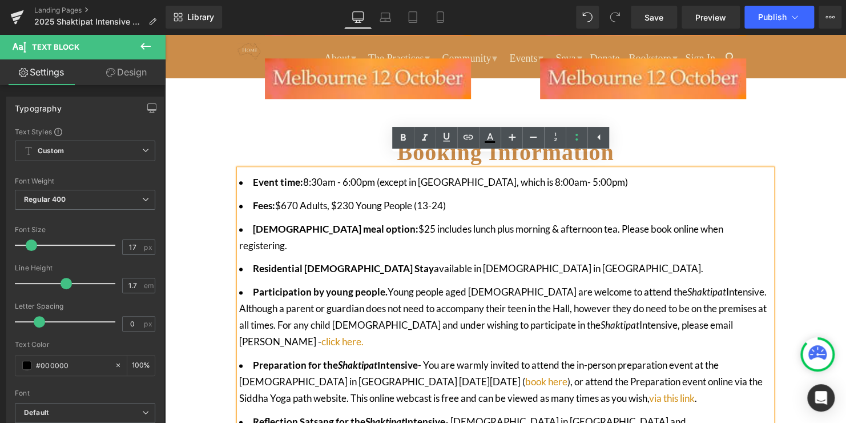
click at [602, 260] on li "Residential [DEMOGRAPHIC_DATA] Stay available in [GEOGRAPHIC_DATA][DEMOGRAPHIC_…" at bounding box center [505, 268] width 533 height 17
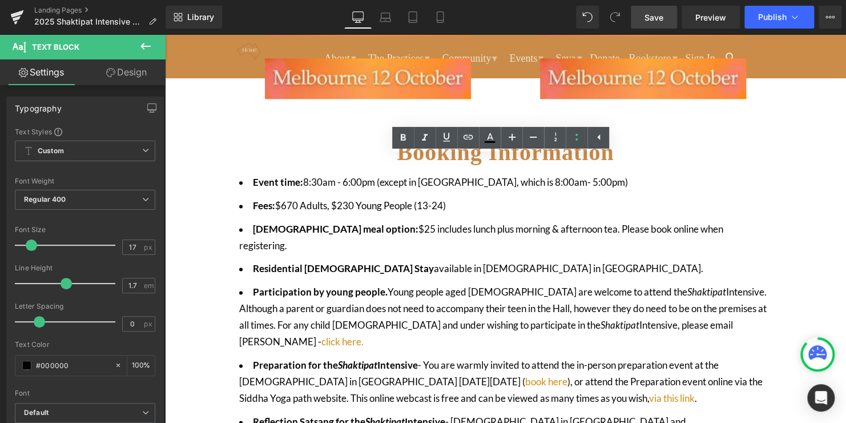
click at [650, 19] on span "Save" at bounding box center [654, 17] width 19 height 12
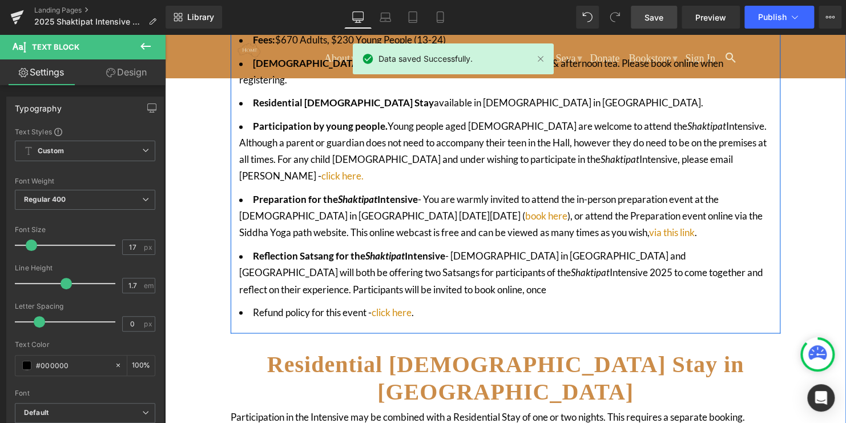
scroll to position [807, 0]
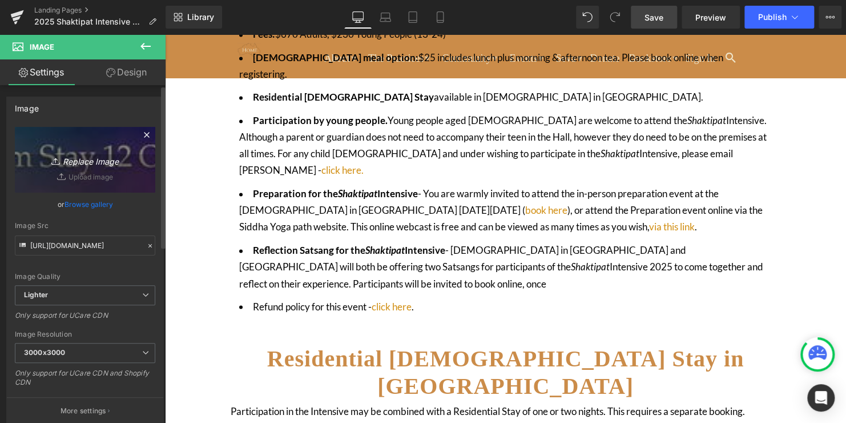
click at [100, 174] on link "Replace Image" at bounding box center [85, 160] width 140 height 66
type input "C:\fakepath\132.png"
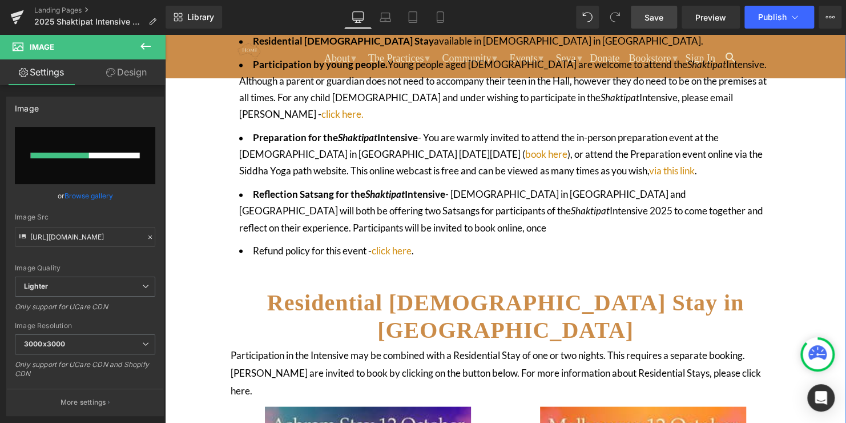
scroll to position [864, 0]
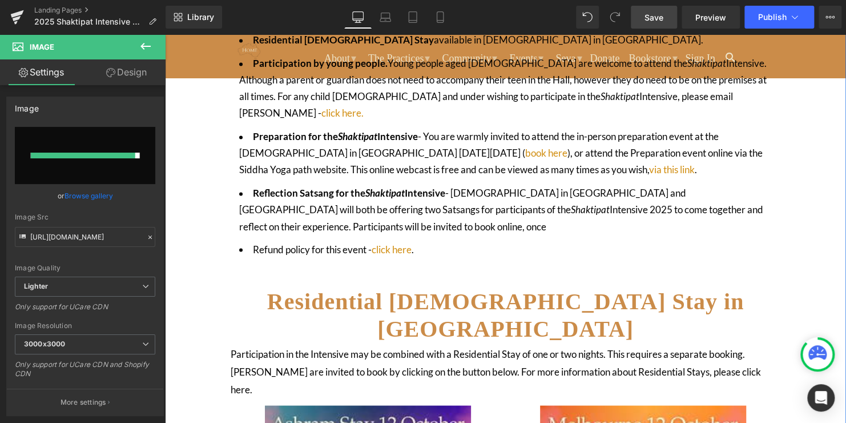
type input "[URL][DOMAIN_NAME]"
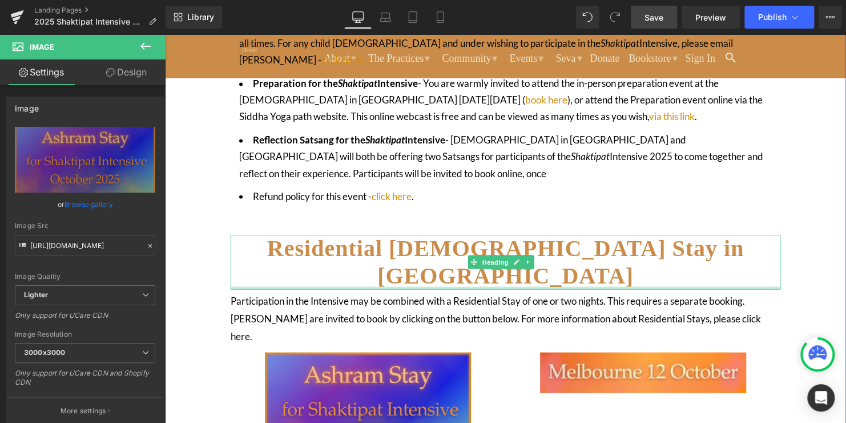
scroll to position [921, 0]
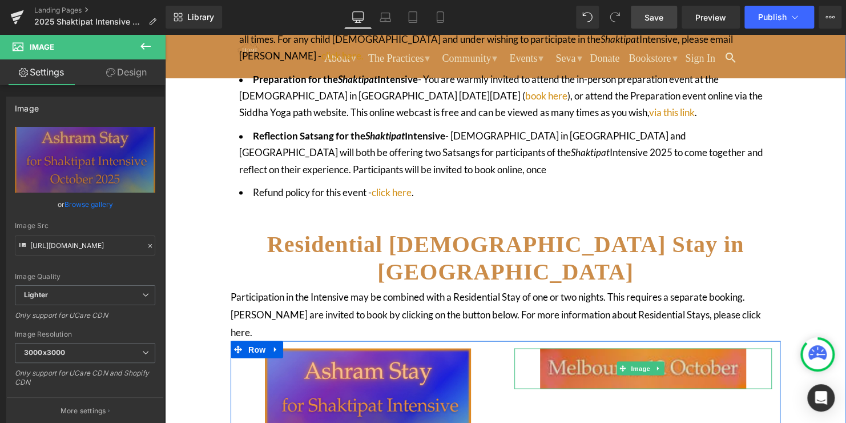
click at [700, 348] on img at bounding box center [643, 368] width 206 height 41
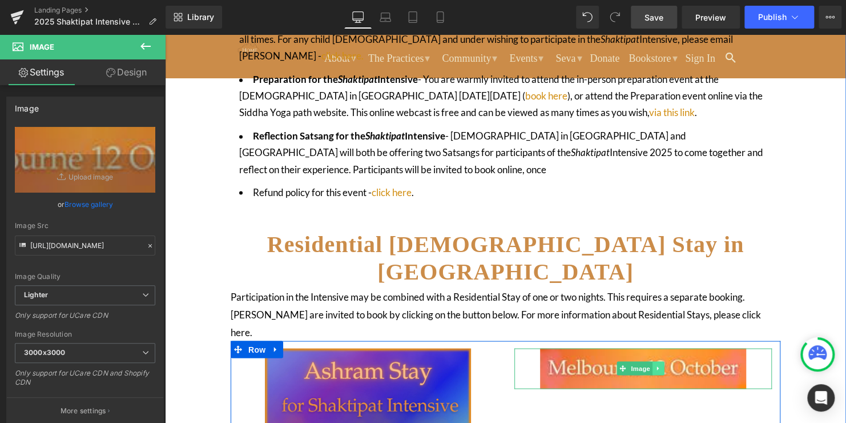
click at [656, 364] on icon at bounding box center [659, 367] width 6 height 7
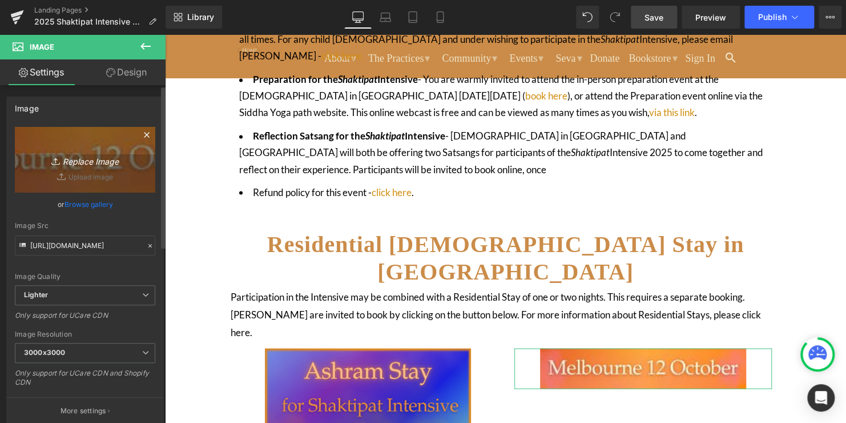
click at [93, 159] on icon "Replace Image" at bounding box center [84, 159] width 91 height 14
type input "C:\fakepath\133.png"
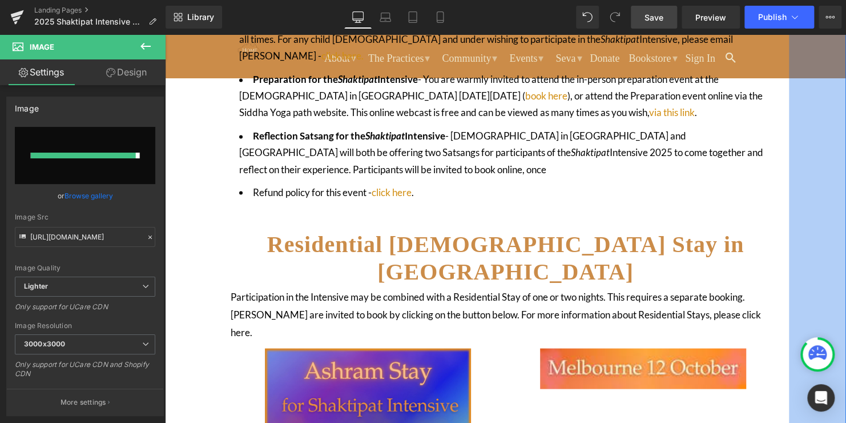
type input "[URL][DOMAIN_NAME]"
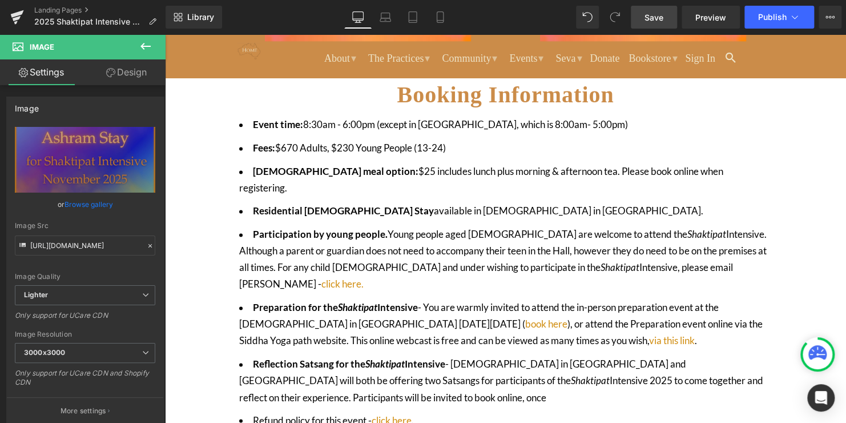
scroll to position [693, 0]
click at [457, 377] on div "Rendering Content" at bounding box center [423, 377] width 70 height 13
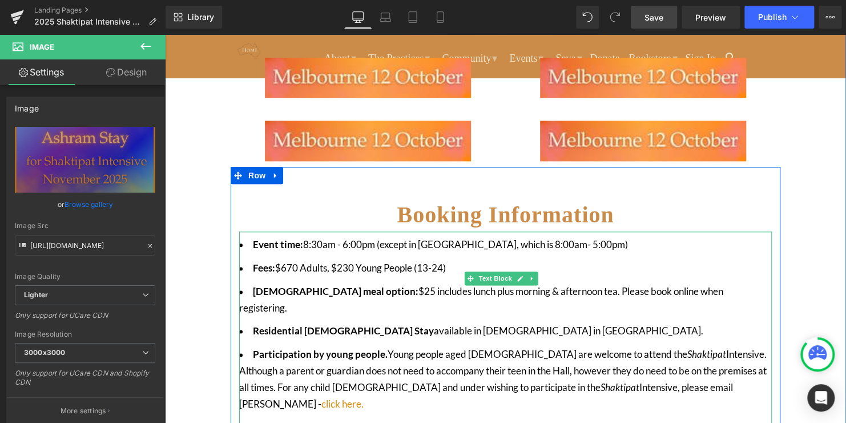
scroll to position [564, 0]
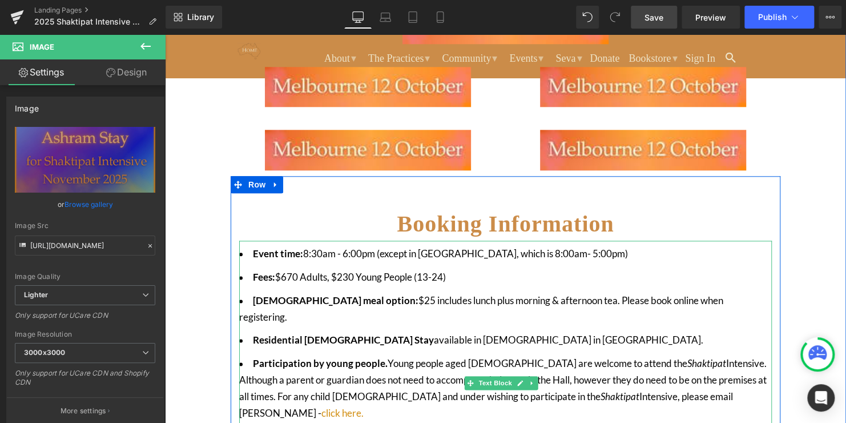
drag, startPoint x: 535, startPoint y: 314, endPoint x: 557, endPoint y: 314, distance: 22.3
click at [535, 332] on li "Residential [DEMOGRAPHIC_DATA] Stay available in [GEOGRAPHIC_DATA][DEMOGRAPHIC_…" at bounding box center [505, 340] width 533 height 17
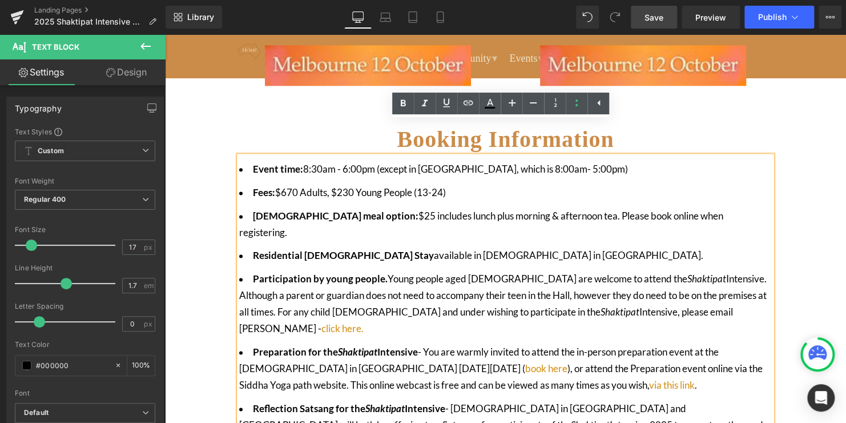
scroll to position [621, 0]
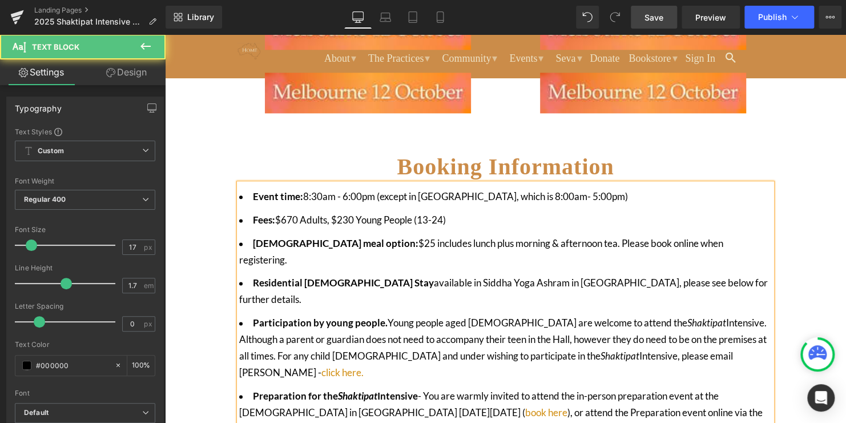
click at [636, 315] on li "Participation by young people. Young people aged [DEMOGRAPHIC_DATA] are welcome…" at bounding box center [505, 348] width 533 height 66
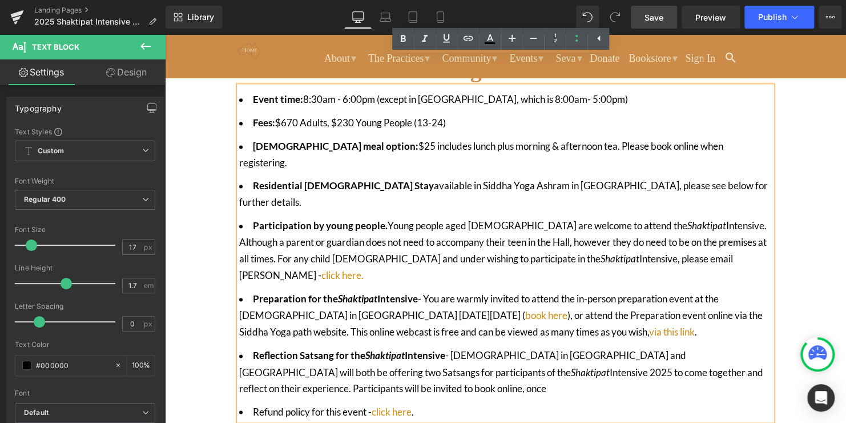
scroll to position [736, 0]
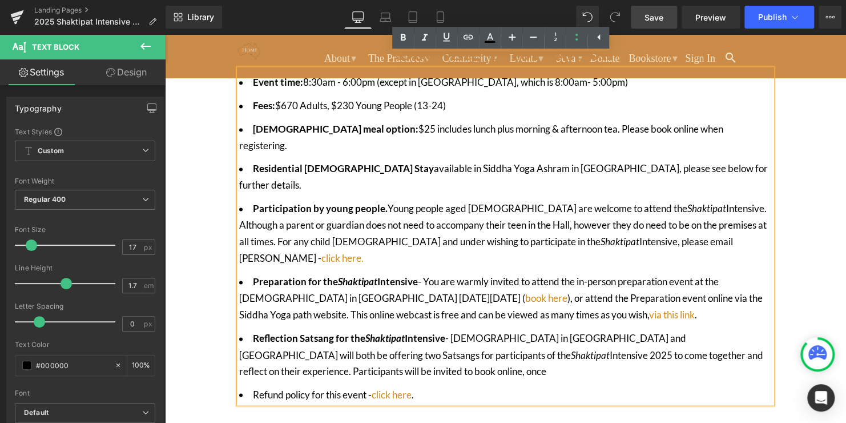
click at [401, 330] on li "Reflection Satsang for the [DEMOGRAPHIC_DATA] Intensive - The [DEMOGRAPHIC_DATA…" at bounding box center [505, 355] width 533 height 50
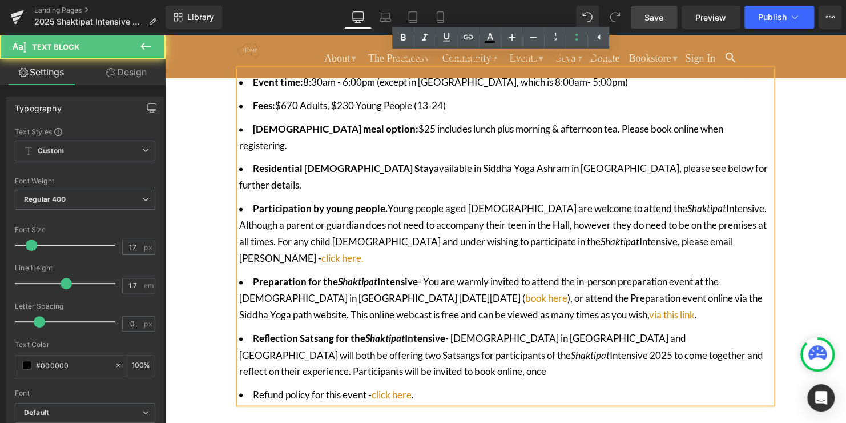
click at [493, 330] on li "Reflection Satsang for the [DEMOGRAPHIC_DATA] Intensive - The [DEMOGRAPHIC_DATA…" at bounding box center [505, 355] width 533 height 50
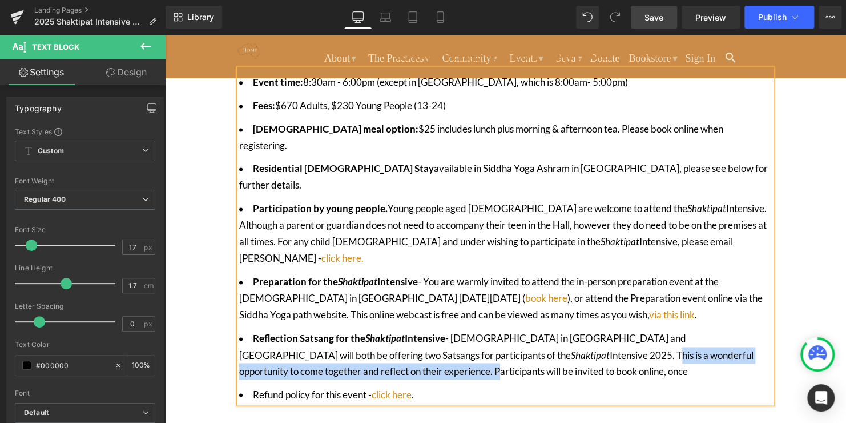
drag, startPoint x: 326, startPoint y: 311, endPoint x: 499, endPoint y: 294, distance: 174.4
click at [499, 330] on li "Reflection Satsang for the [DEMOGRAPHIC_DATA] Intensive - The [DEMOGRAPHIC_DATA…" at bounding box center [505, 355] width 533 height 50
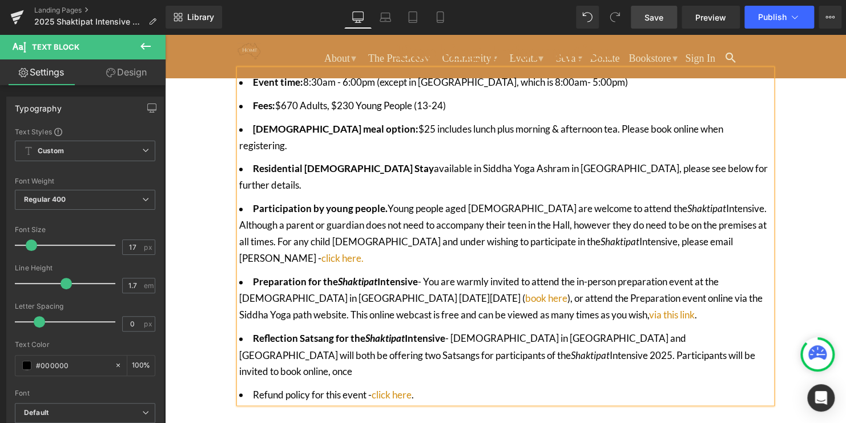
click at [706, 330] on li "Reflection Satsang for the [DEMOGRAPHIC_DATA] Intensive - The [DEMOGRAPHIC_DATA…" at bounding box center [505, 355] width 533 height 50
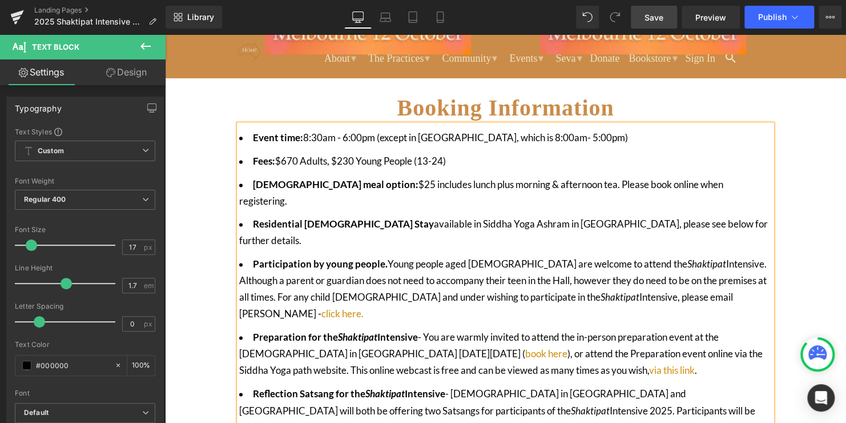
scroll to position [678, 0]
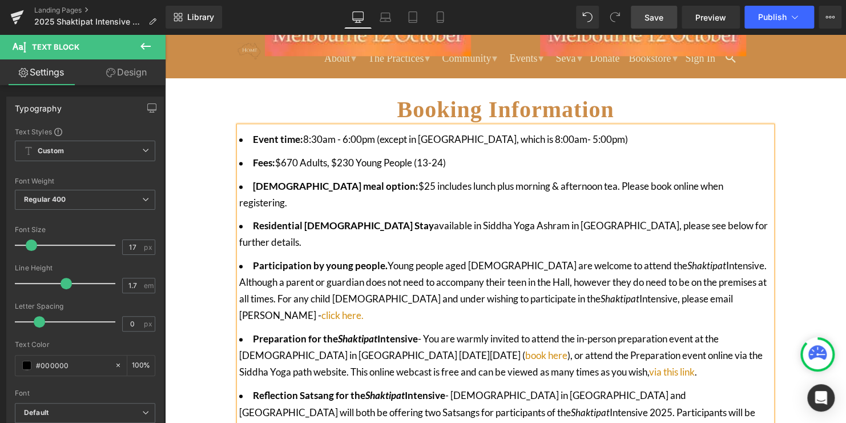
drag, startPoint x: 312, startPoint y: 375, endPoint x: 254, endPoint y: 375, distance: 58.8
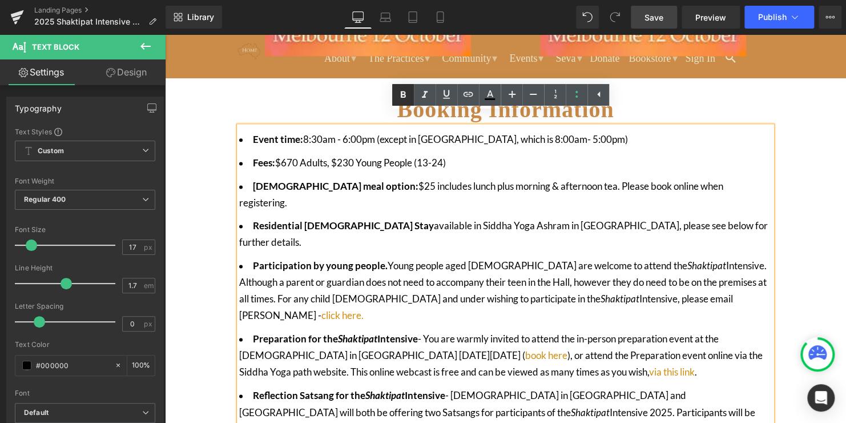
click at [408, 94] on icon at bounding box center [403, 95] width 14 height 14
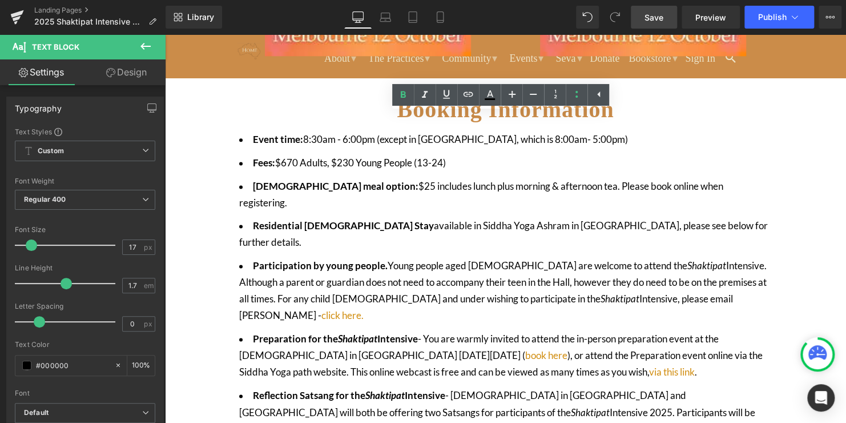
click at [455, 371] on div "Rendering Content" at bounding box center [423, 377] width 70 height 13
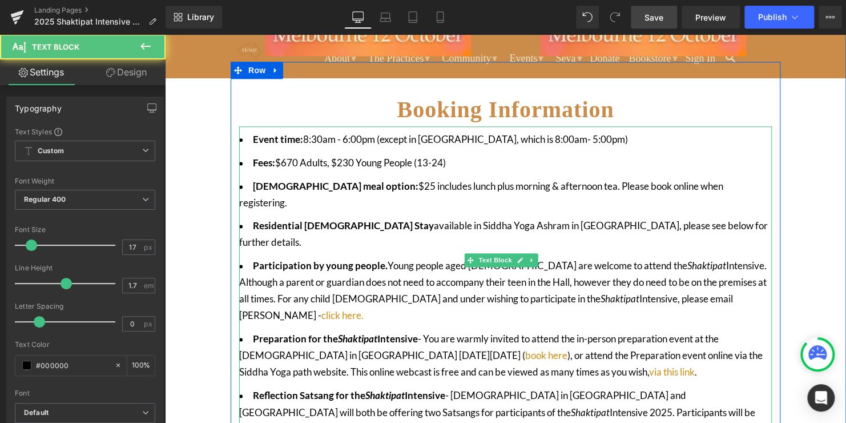
click at [358, 218] on li "Residential [DEMOGRAPHIC_DATA] Stay available in Siddha Yoga Ashram in [GEOGRAP…" at bounding box center [505, 234] width 533 height 33
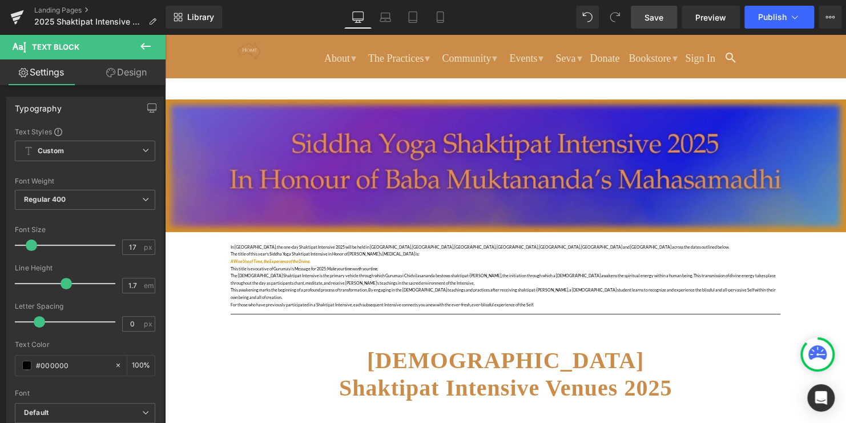
scroll to position [0, 0]
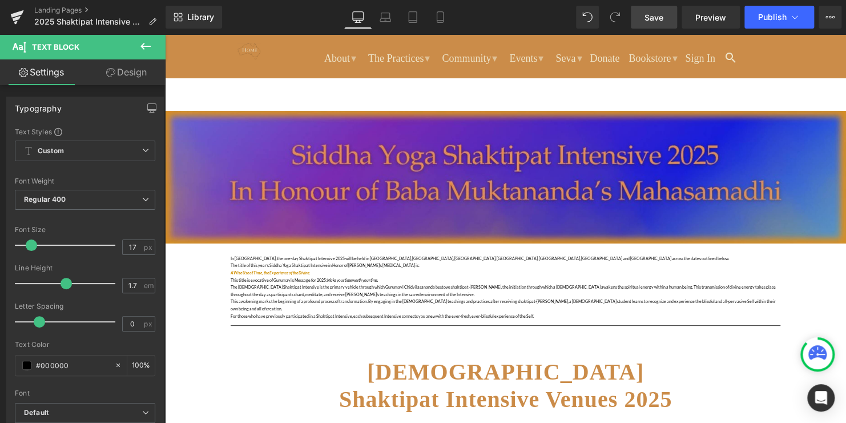
click at [652, 17] on span "Save" at bounding box center [654, 17] width 19 height 12
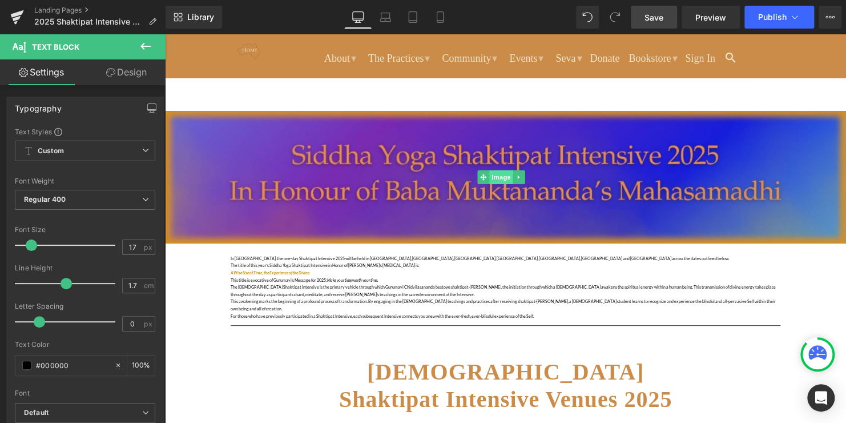
click at [500, 178] on span "Image" at bounding box center [501, 177] width 24 height 14
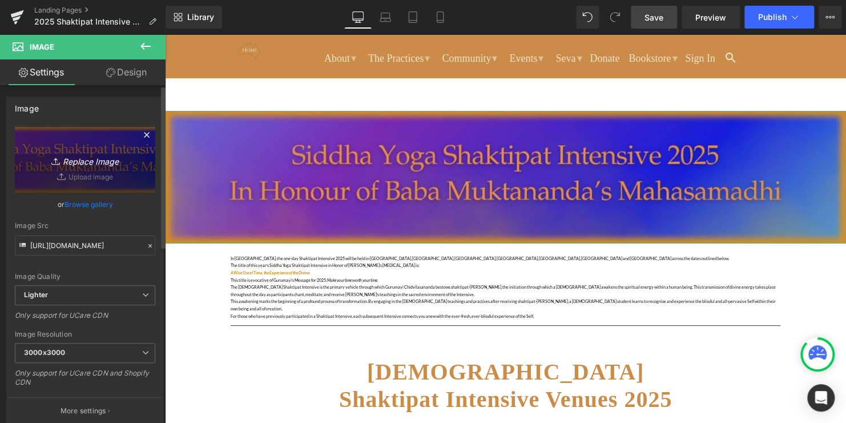
click at [61, 162] on icon "Replace Image" at bounding box center [84, 159] width 91 height 14
type input "C:\fakepath\2025 SI banner.png"
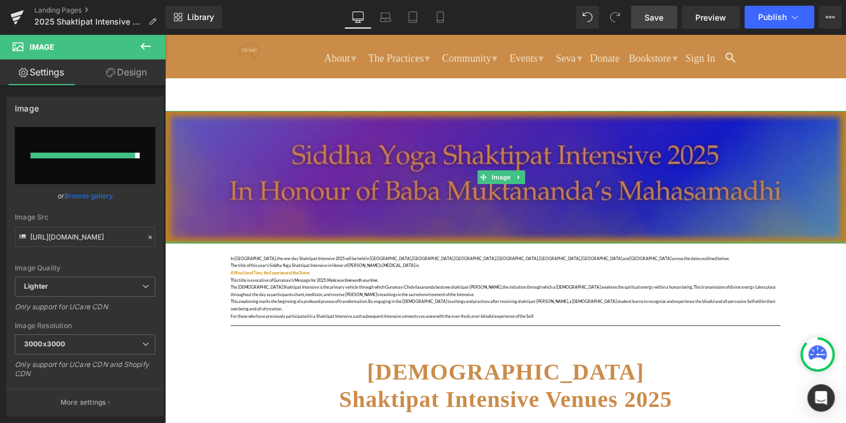
type input "[URL][DOMAIN_NAME]"
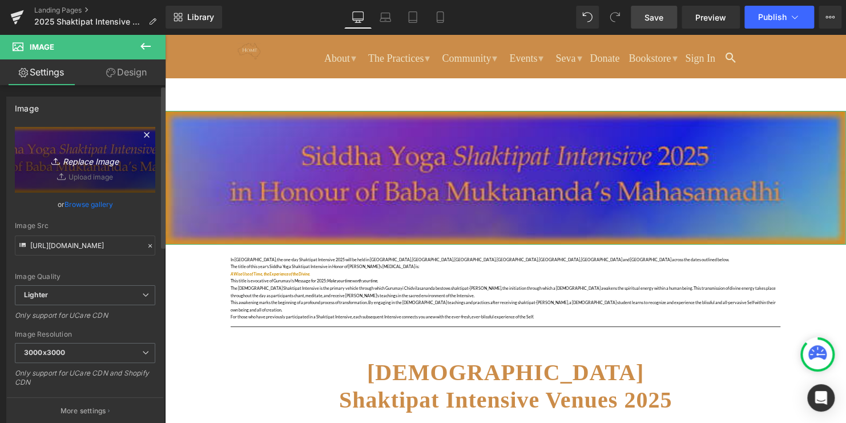
click at [71, 159] on icon "Replace Image" at bounding box center [84, 159] width 91 height 14
type input "C:\fakepath\SI 2025 banner.png"
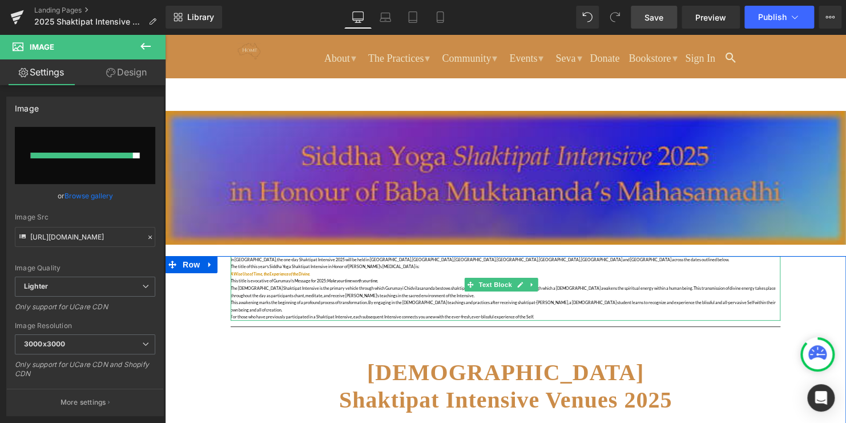
type input "[URL][DOMAIN_NAME]"
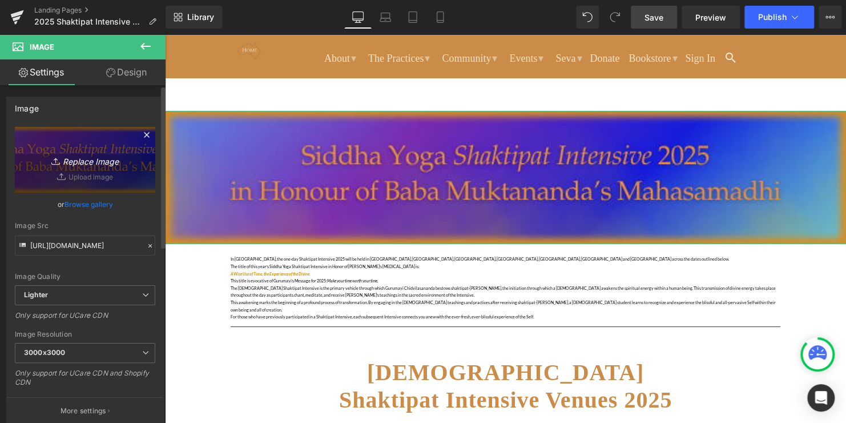
click at [91, 160] on icon "Replace Image" at bounding box center [84, 159] width 91 height 14
type input "C:\fakepath\SI banner 2025 svg file.png"
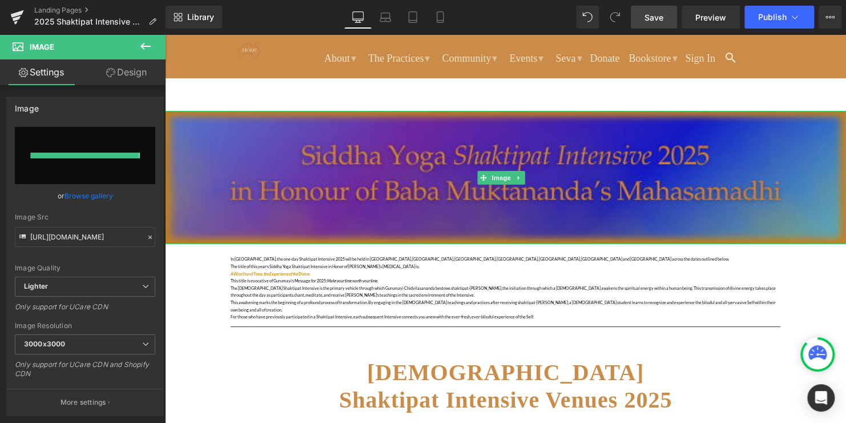
type input "[URL][DOMAIN_NAME]"
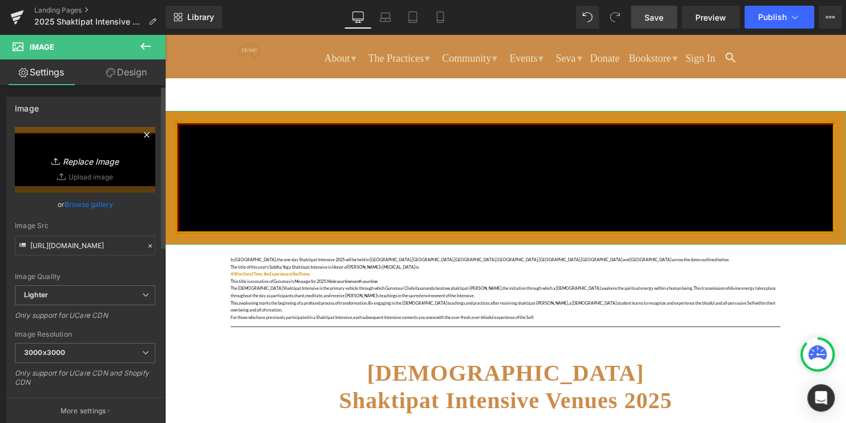
click at [108, 158] on icon "Replace Image" at bounding box center [84, 159] width 91 height 14
type input "C:\fakepath\clipped high res banner.png"
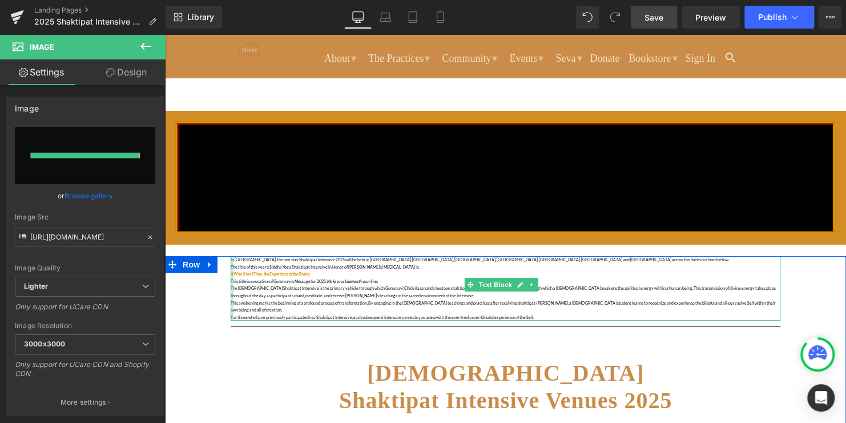
type input "[URL][DOMAIN_NAME]"
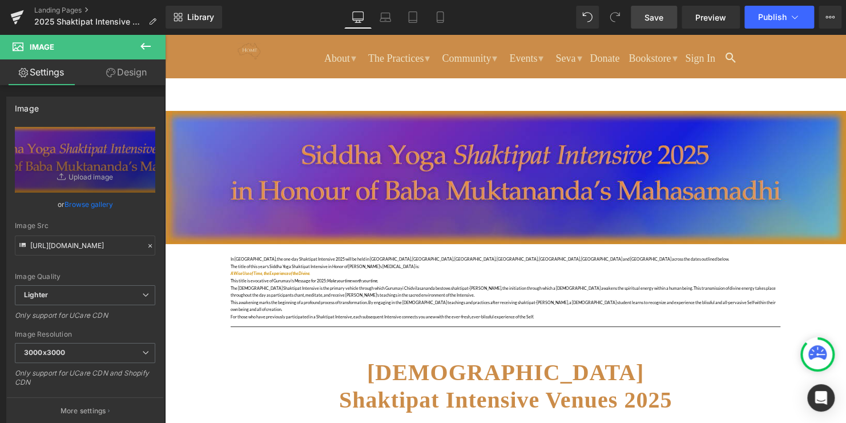
click at [646, 26] on link "Save" at bounding box center [654, 17] width 46 height 23
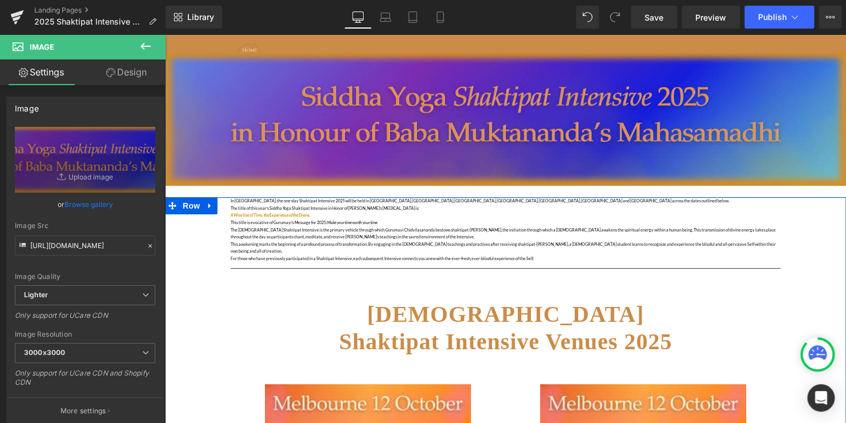
scroll to position [57, 0]
